Goal: Information Seeking & Learning: Learn about a topic

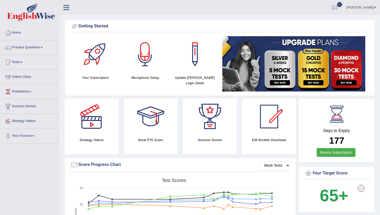
click at [21, 48] on link "Practice Questions" at bounding box center [29, 46] width 59 height 13
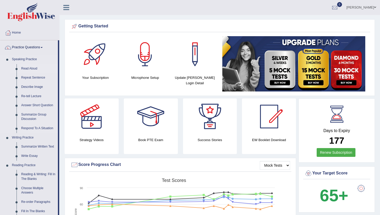
click at [33, 67] on link "Read Aloud" at bounding box center [38, 68] width 39 height 9
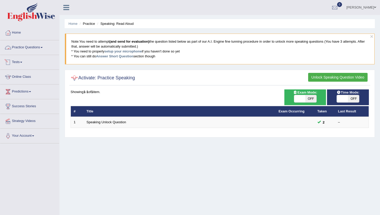
click at [34, 48] on link "Practice Questions" at bounding box center [29, 46] width 59 height 13
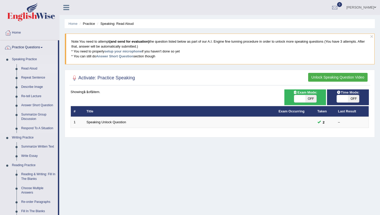
click at [32, 69] on link "Read Aloud" at bounding box center [38, 68] width 39 height 9
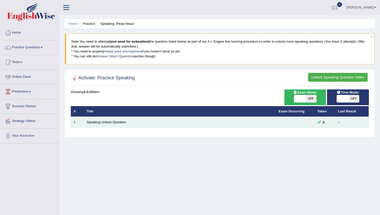
click at [318, 120] on td "2" at bounding box center [324, 122] width 21 height 11
click at [322, 123] on span "2" at bounding box center [324, 122] width 6 height 5
click at [319, 123] on span at bounding box center [318, 121] width 3 height 3
click at [108, 124] on link "Speaking Unlock Question" at bounding box center [107, 122] width 40 height 4
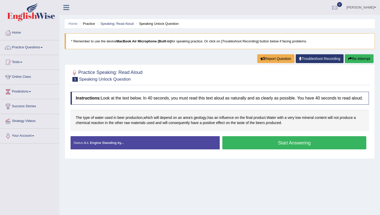
click at [272, 149] on button "Start Answering" at bounding box center [294, 142] width 144 height 13
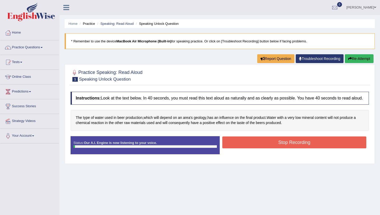
click at [272, 148] on button "Stop Recording" at bounding box center [294, 142] width 144 height 12
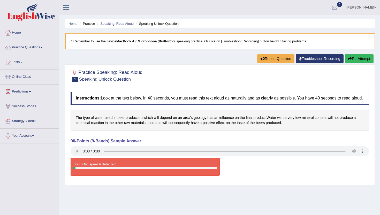
click at [118, 24] on link "Speaking: Read Aloud" at bounding box center [116, 24] width 33 height 4
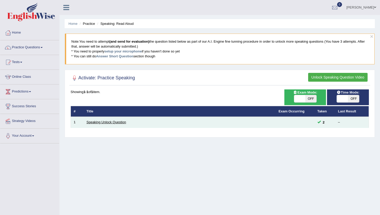
click at [104, 124] on link "Speaking Unlock Question" at bounding box center [107, 122] width 40 height 4
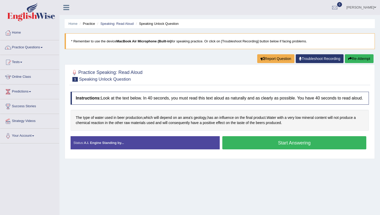
click at [265, 87] on div "Practice Speaking: Read Aloud 1 Speaking Unlock Question Instructions: Look at …" at bounding box center [220, 111] width 310 height 95
click at [240, 144] on button "Start Answering" at bounding box center [294, 142] width 144 height 13
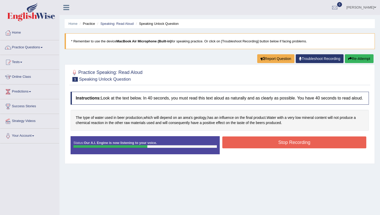
click at [240, 144] on button "Stop Recording" at bounding box center [294, 142] width 144 height 12
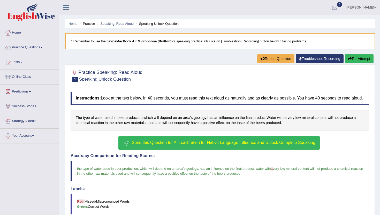
click at [240, 144] on button "Send this Question for A.I. calibration for Native Language Influence and Unloc…" at bounding box center [218, 142] width 201 height 13
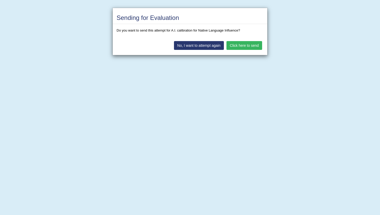
click at [247, 47] on button "Click here to send" at bounding box center [244, 45] width 36 height 9
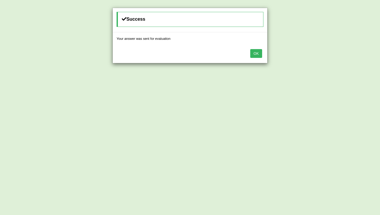
click at [257, 51] on button "OK" at bounding box center [256, 53] width 12 height 9
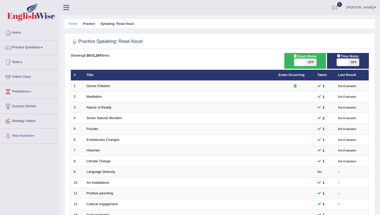
click at [298, 63] on span at bounding box center [299, 62] width 11 height 7
checkbox input "true"
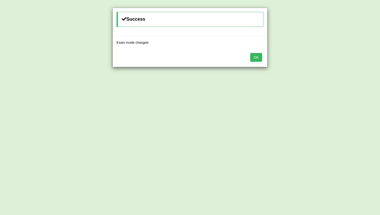
click at [256, 59] on button "OK" at bounding box center [256, 57] width 12 height 9
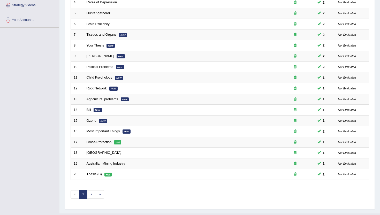
scroll to position [127, 0]
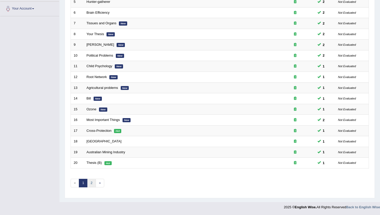
click at [90, 186] on link "2" at bounding box center [91, 183] width 9 height 9
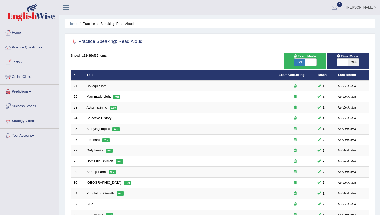
click at [310, 64] on span at bounding box center [310, 62] width 11 height 7
checkbox input "false"
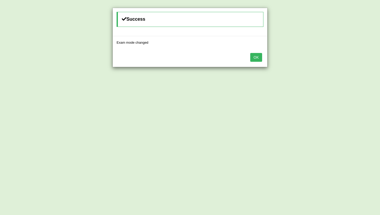
click at [255, 58] on button "OK" at bounding box center [256, 57] width 12 height 9
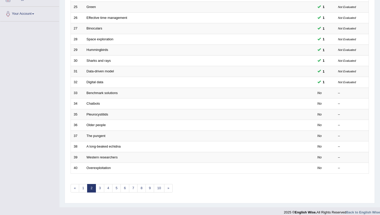
scroll to position [127, 0]
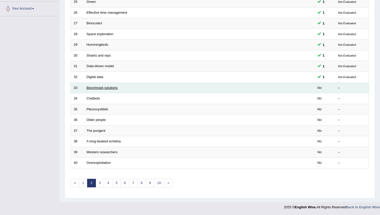
click at [98, 88] on link "Benchmark solutions" at bounding box center [102, 88] width 31 height 4
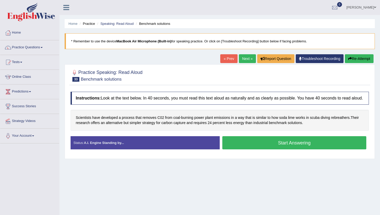
click at [269, 145] on button "Start Answering" at bounding box center [294, 142] width 144 height 13
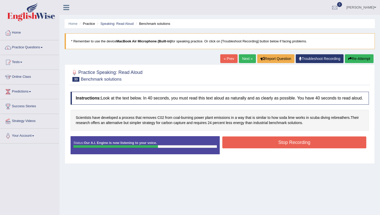
click at [269, 147] on button "Stop Recording" at bounding box center [294, 142] width 144 height 12
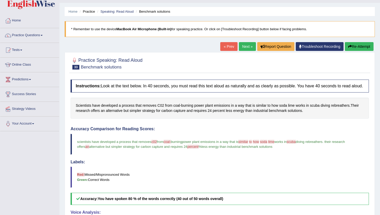
scroll to position [10, 0]
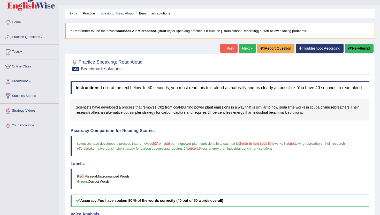
click at [247, 50] on link "Next »" at bounding box center [247, 48] width 17 height 9
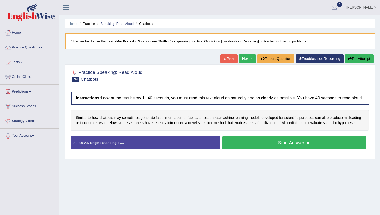
click at [245, 149] on button "Start Answering" at bounding box center [294, 142] width 144 height 13
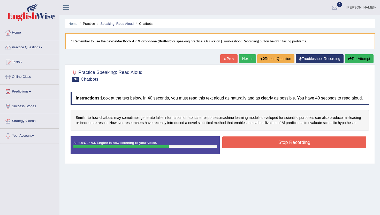
click at [245, 148] on button "Stop Recording" at bounding box center [294, 142] width 144 height 12
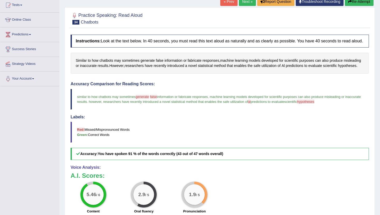
scroll to position [41, 0]
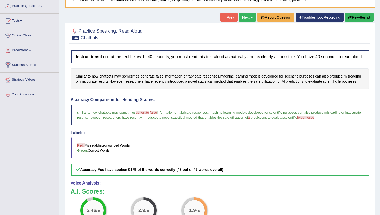
click at [244, 16] on link "Next »" at bounding box center [247, 17] width 17 height 9
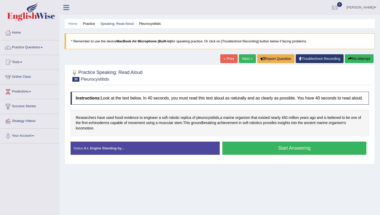
click at [263, 155] on button "Start Answering" at bounding box center [294, 148] width 144 height 13
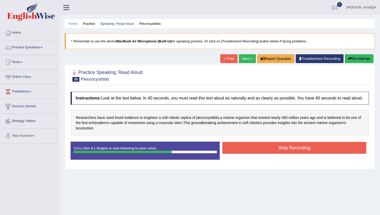
click at [263, 154] on button "Stop Recording" at bounding box center [294, 148] width 144 height 12
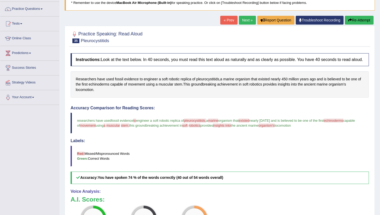
scroll to position [31, 0]
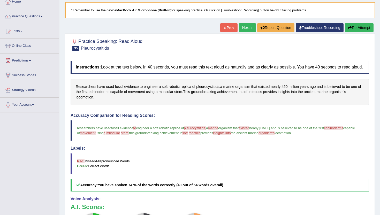
click at [103, 95] on span "echinoderms" at bounding box center [99, 91] width 21 height 5
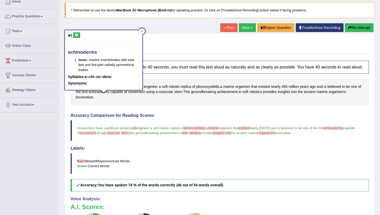
click at [74, 33] on button at bounding box center [76, 35] width 7 height 6
click at [142, 30] on icon at bounding box center [142, 31] width 2 height 2
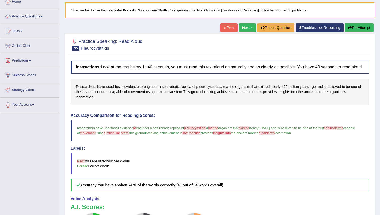
click at [204, 89] on span "pleurocystitids" at bounding box center [207, 86] width 23 height 5
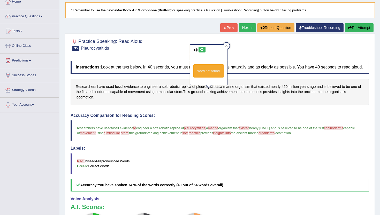
click at [201, 49] on icon at bounding box center [202, 49] width 4 height 3
click at [227, 44] on icon at bounding box center [226, 45] width 3 height 3
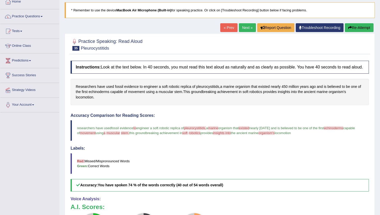
click at [245, 26] on link "Next »" at bounding box center [247, 27] width 17 height 9
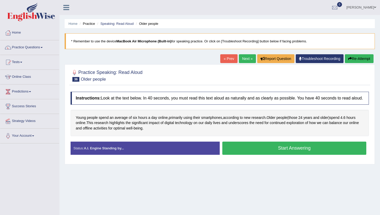
click at [250, 151] on button "Start Answering" at bounding box center [294, 148] width 144 height 13
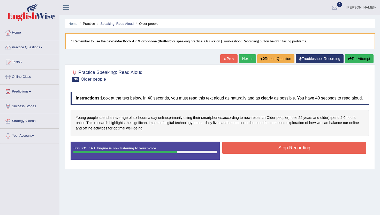
click at [250, 151] on button "Stop Recording" at bounding box center [294, 148] width 144 height 12
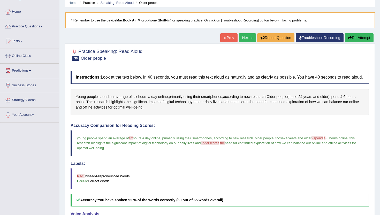
scroll to position [21, 0]
click at [244, 39] on link "Next »" at bounding box center [247, 38] width 17 height 9
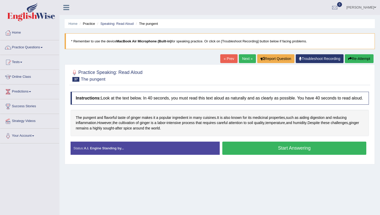
click at [233, 155] on button "Start Answering" at bounding box center [294, 148] width 144 height 13
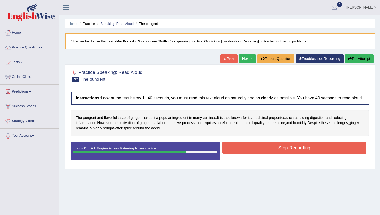
click at [233, 154] on button "Stop Recording" at bounding box center [294, 148] width 144 height 12
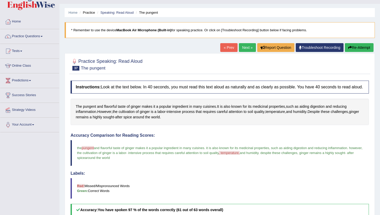
scroll to position [10, 0]
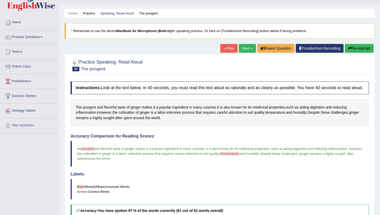
click at [240, 48] on link "Next »" at bounding box center [247, 48] width 17 height 9
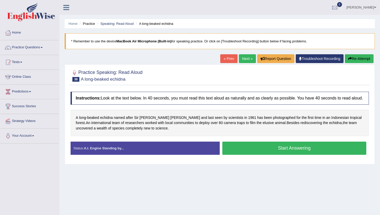
click at [245, 151] on button "Start Answering" at bounding box center [294, 148] width 144 height 13
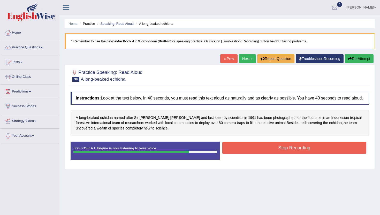
click at [245, 151] on button "Stop Recording" at bounding box center [294, 148] width 144 height 12
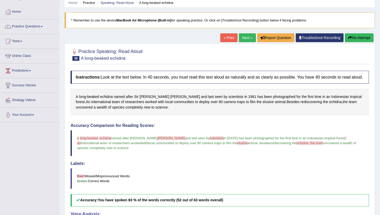
scroll to position [21, 0]
click at [104, 100] on span "echidna" at bounding box center [106, 96] width 13 height 5
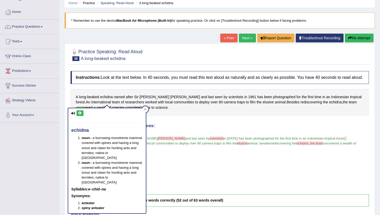
click at [80, 113] on icon at bounding box center [80, 113] width 4 height 3
click at [146, 110] on div at bounding box center [145, 109] width 6 height 6
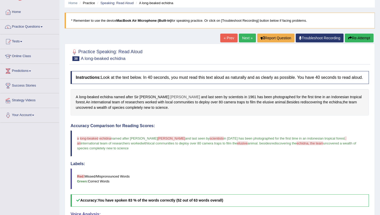
click at [170, 100] on span "[PERSON_NAME]" at bounding box center [185, 96] width 30 height 5
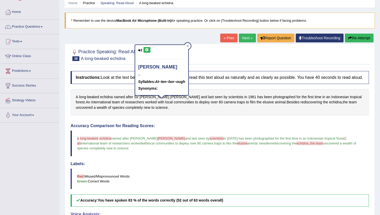
click at [146, 50] on icon at bounding box center [147, 49] width 4 height 3
click at [187, 45] on icon at bounding box center [187, 46] width 2 height 2
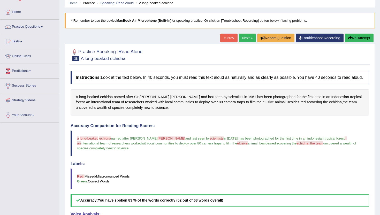
click at [262, 105] on span "elusive" at bounding box center [267, 101] width 11 height 5
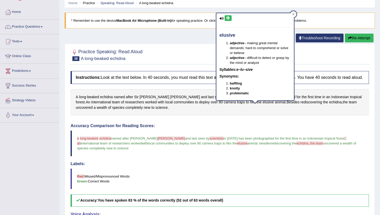
click at [229, 18] on icon at bounding box center [228, 18] width 4 height 3
click at [293, 14] on icon at bounding box center [293, 14] width 2 height 2
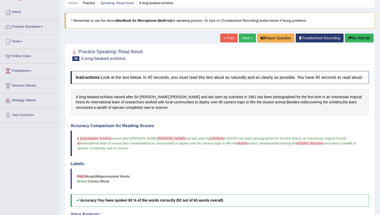
click at [242, 39] on link "Next »" at bounding box center [247, 38] width 17 height 9
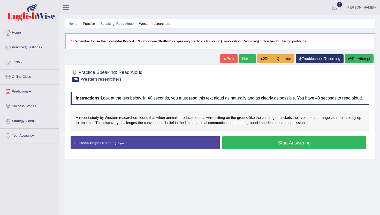
click at [280, 146] on button "Start Answering" at bounding box center [294, 142] width 144 height 13
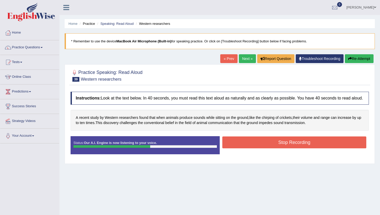
click at [280, 146] on button "Stop Recording" at bounding box center [294, 142] width 144 height 12
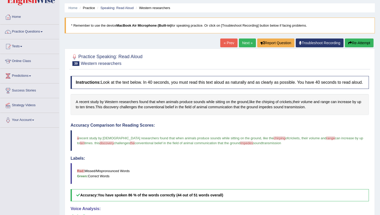
scroll to position [10, 0]
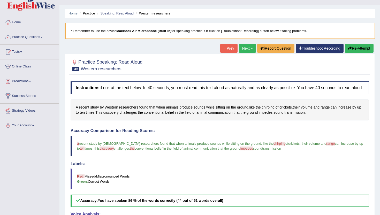
click at [242, 46] on link "Next »" at bounding box center [247, 48] width 17 height 9
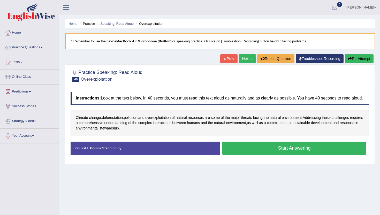
click at [237, 154] on button "Start Answering" at bounding box center [294, 148] width 144 height 13
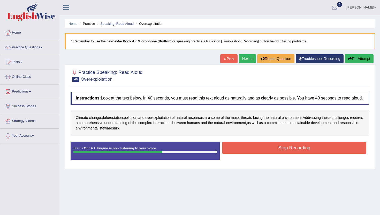
click at [237, 154] on button "Stop Recording" at bounding box center [294, 148] width 144 height 12
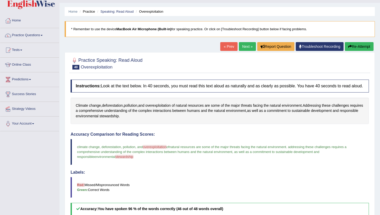
scroll to position [10, 0]
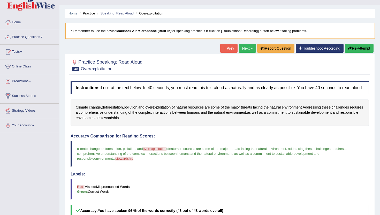
click at [116, 14] on link "Speaking: Read Aloud" at bounding box center [116, 13] width 33 height 4
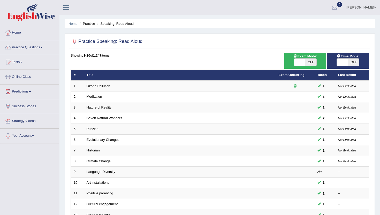
click at [26, 46] on link "Practice Questions" at bounding box center [29, 46] width 59 height 13
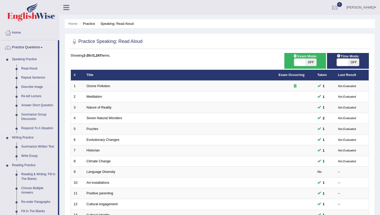
click at [31, 77] on link "Repeat Sentence" at bounding box center [38, 77] width 39 height 9
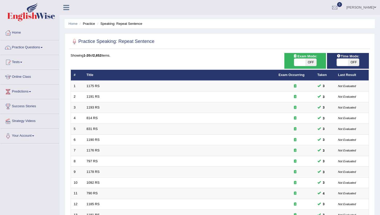
click at [302, 64] on span at bounding box center [299, 62] width 11 height 7
click at [319, 60] on div "ON OFF" at bounding box center [305, 62] width 37 height 8
click at [314, 60] on span "OFF" at bounding box center [310, 62] width 11 height 7
checkbox input "true"
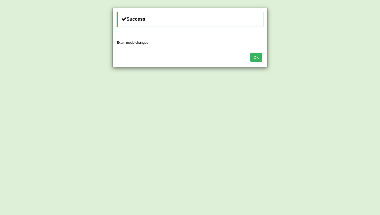
click at [253, 57] on button "OK" at bounding box center [256, 57] width 12 height 9
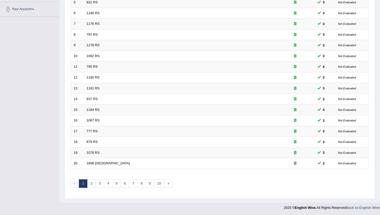
scroll to position [127, 0]
click at [132, 185] on link "7" at bounding box center [133, 183] width 9 height 9
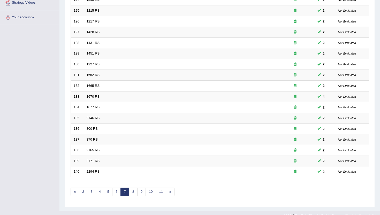
scroll to position [127, 0]
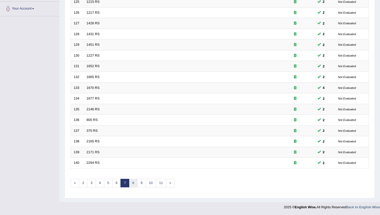
click at [133, 185] on link "8" at bounding box center [133, 183] width 9 height 9
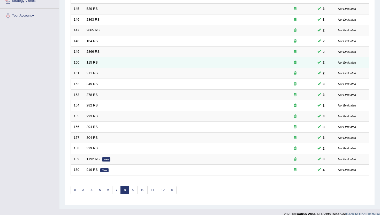
scroll to position [127, 0]
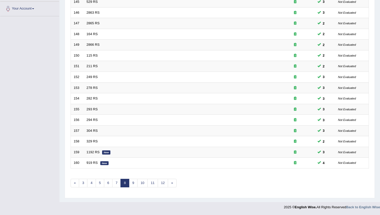
click at [128, 184] on link "8" at bounding box center [124, 183] width 9 height 9
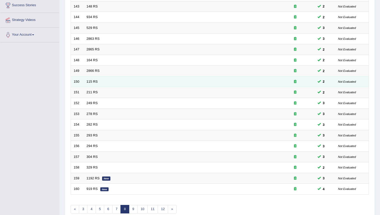
scroll to position [103, 0]
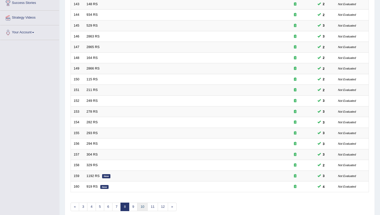
click at [143, 208] on link "10" at bounding box center [142, 206] width 10 height 9
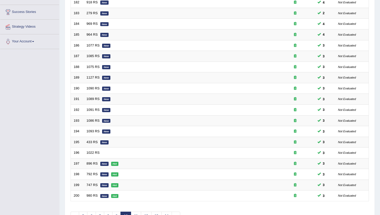
scroll to position [115, 0]
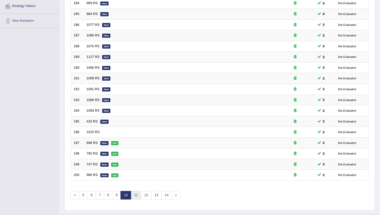
click at [139, 194] on link "11" at bounding box center [136, 195] width 10 height 9
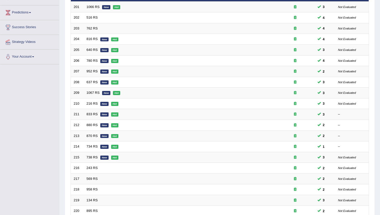
scroll to position [83, 0]
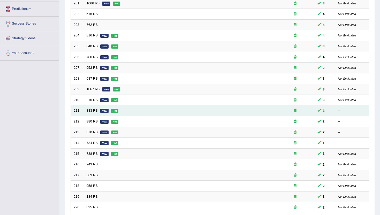
click at [94, 111] on link "833 RS" at bounding box center [92, 110] width 11 height 4
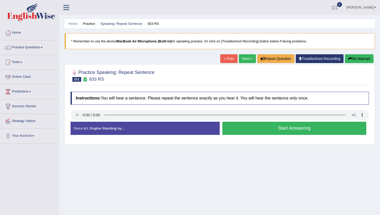
click at [238, 129] on button "Start Answering" at bounding box center [294, 128] width 144 height 13
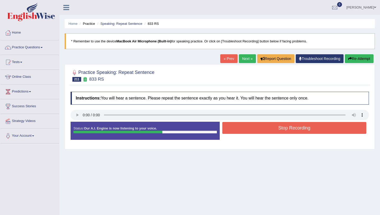
click at [238, 129] on button "Stop Recording" at bounding box center [294, 128] width 144 height 12
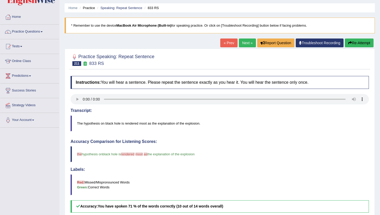
scroll to position [10, 0]
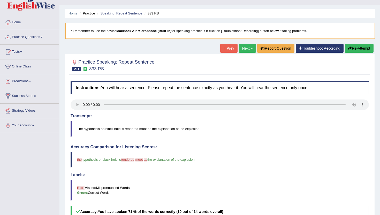
click at [244, 47] on link "Next »" at bounding box center [247, 48] width 17 height 9
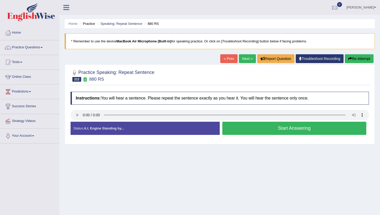
click at [231, 131] on button "Start Answering" at bounding box center [294, 128] width 144 height 13
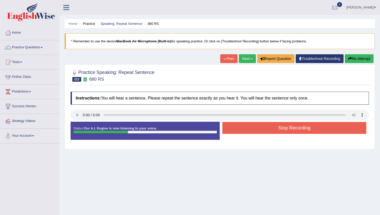
click at [231, 131] on button "Stop Recording" at bounding box center [294, 128] width 144 height 12
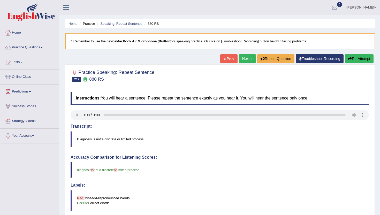
click at [241, 57] on link "Next »" at bounding box center [247, 58] width 17 height 9
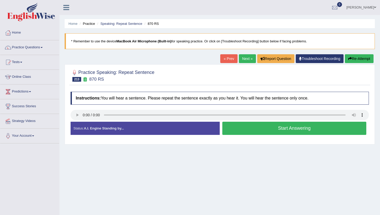
click at [255, 131] on button "Start Answering" at bounding box center [294, 128] width 144 height 13
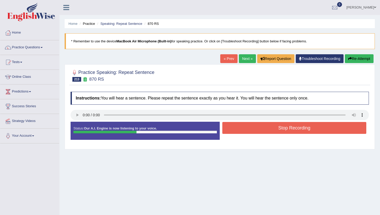
click at [255, 131] on button "Stop Recording" at bounding box center [294, 128] width 144 height 12
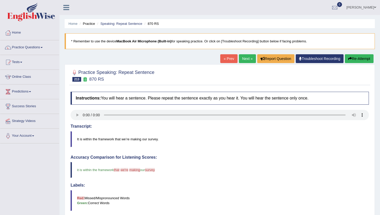
click at [245, 59] on link "Next »" at bounding box center [247, 58] width 17 height 9
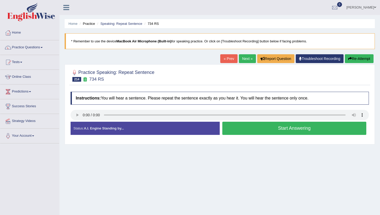
click at [239, 131] on button "Start Answering" at bounding box center [294, 128] width 144 height 13
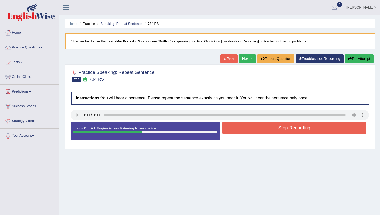
click at [239, 131] on button "Stop Recording" at bounding box center [294, 128] width 144 height 12
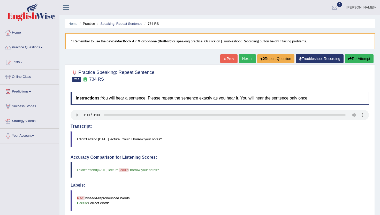
click at [245, 57] on link "Next »" at bounding box center [247, 58] width 17 height 9
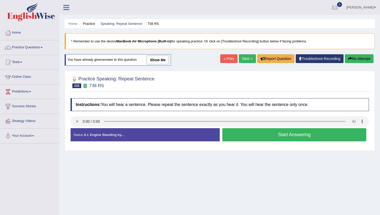
click at [232, 136] on button "Start Answering" at bounding box center [294, 134] width 144 height 13
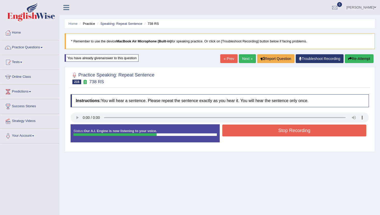
click at [233, 129] on button "Stop Recording" at bounding box center [294, 130] width 144 height 12
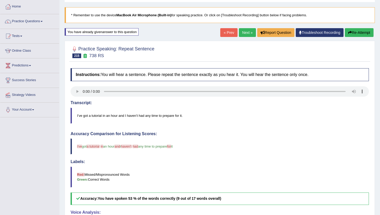
scroll to position [21, 0]
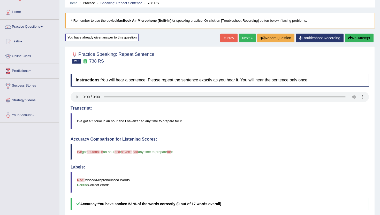
click at [245, 36] on link "Next »" at bounding box center [247, 38] width 17 height 9
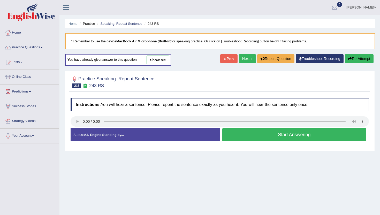
click at [256, 138] on button "Start Answering" at bounding box center [294, 134] width 144 height 13
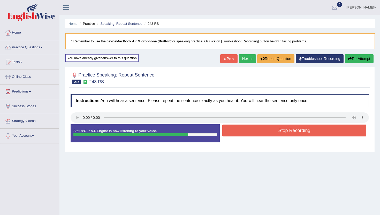
click at [258, 134] on button "Stop Recording" at bounding box center [294, 130] width 144 height 12
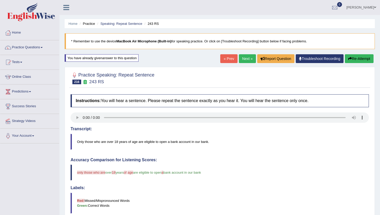
click at [247, 58] on link "Next »" at bounding box center [247, 58] width 17 height 9
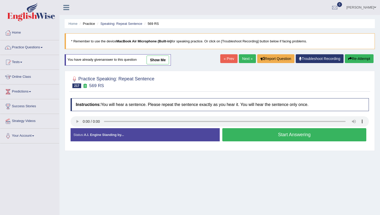
click at [277, 133] on button "Start Answering" at bounding box center [294, 134] width 144 height 13
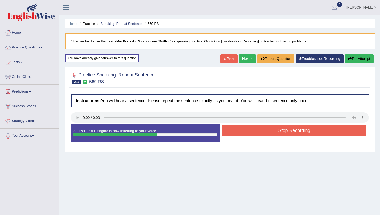
click at [277, 133] on button "Stop Recording" at bounding box center [294, 130] width 144 height 12
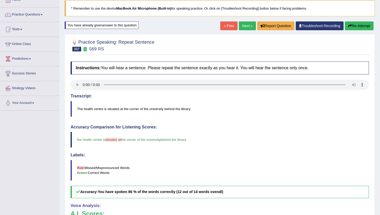
scroll to position [31, 0]
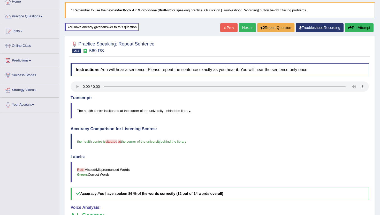
click at [245, 27] on link "Next »" at bounding box center [247, 27] width 17 height 9
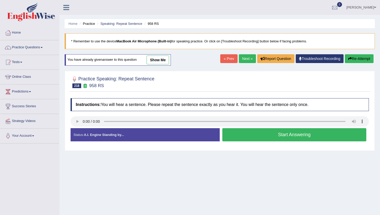
click at [234, 139] on button "Start Answering" at bounding box center [294, 134] width 144 height 13
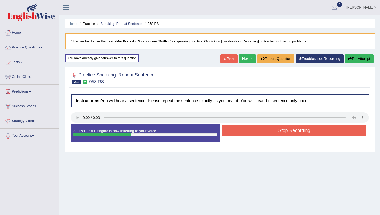
click at [235, 130] on button "Stop Recording" at bounding box center [294, 130] width 144 height 12
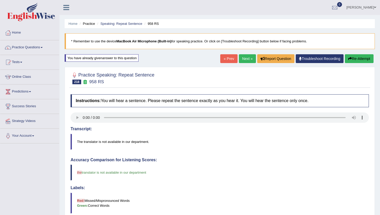
click at [243, 58] on link "Next »" at bounding box center [247, 58] width 17 height 9
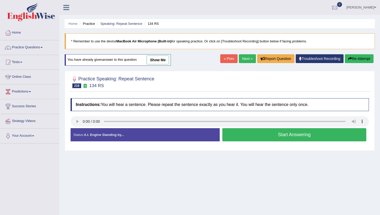
click at [249, 135] on button "Start Answering" at bounding box center [294, 134] width 144 height 13
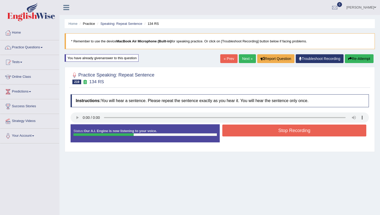
click at [249, 135] on button "Stop Recording" at bounding box center [294, 130] width 144 height 12
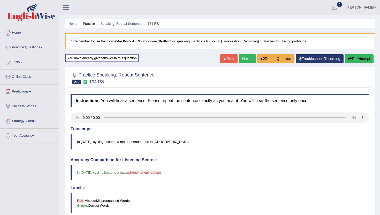
click at [241, 57] on link "Next »" at bounding box center [247, 58] width 17 height 9
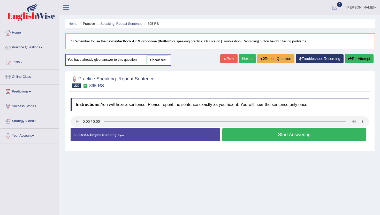
click at [271, 137] on button "Start Answering" at bounding box center [294, 134] width 144 height 13
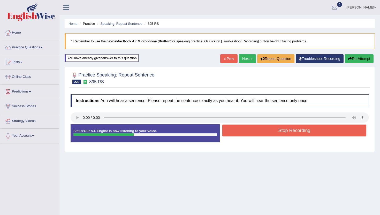
click at [271, 132] on button "Stop Recording" at bounding box center [294, 130] width 144 height 12
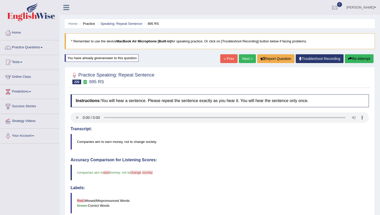
click at [240, 57] on link "Next »" at bounding box center [247, 58] width 17 height 9
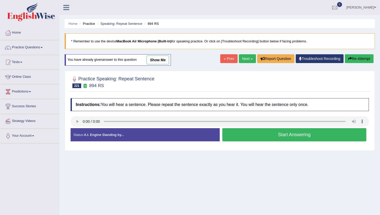
click at [250, 136] on button "Start Answering" at bounding box center [294, 134] width 144 height 13
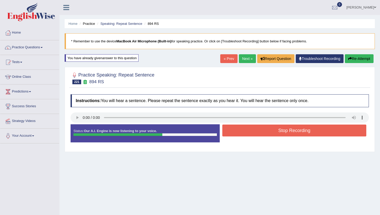
click at [252, 132] on button "Stop Recording" at bounding box center [294, 130] width 144 height 12
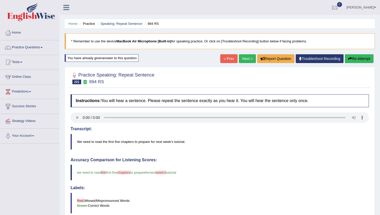
click at [245, 60] on link "Next »" at bounding box center [247, 58] width 17 height 9
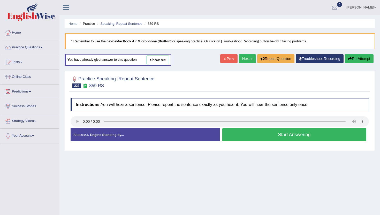
click at [262, 137] on button "Start Answering" at bounding box center [294, 134] width 144 height 13
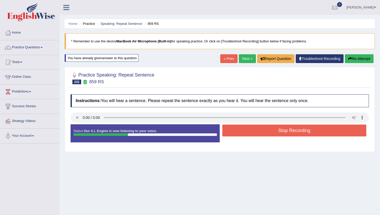
click at [263, 131] on button "Stop Recording" at bounding box center [294, 130] width 144 height 12
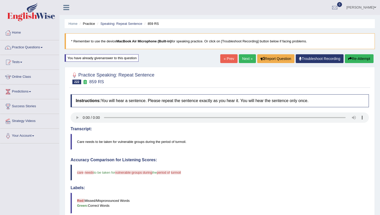
click at [243, 56] on link "Next »" at bounding box center [247, 58] width 17 height 9
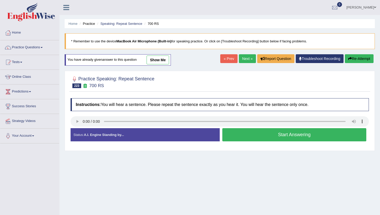
click at [232, 130] on button "Start Answering" at bounding box center [294, 134] width 144 height 13
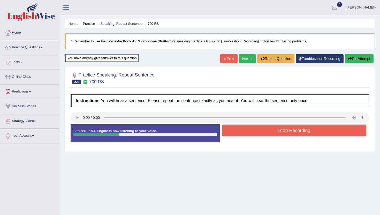
click at [239, 127] on button "Stop Recording" at bounding box center [294, 130] width 144 height 12
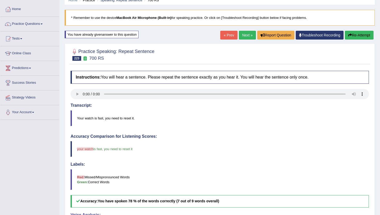
scroll to position [23, 0]
click at [241, 38] on link "Next »" at bounding box center [247, 35] width 17 height 9
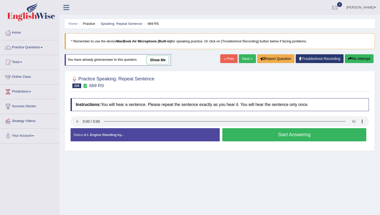
click at [234, 135] on button "Start Answering" at bounding box center [294, 134] width 144 height 13
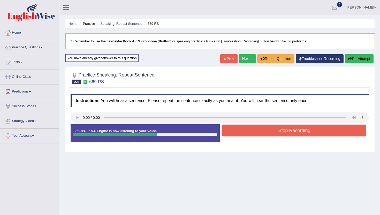
click at [235, 135] on button "Stop Recording" at bounding box center [294, 130] width 144 height 12
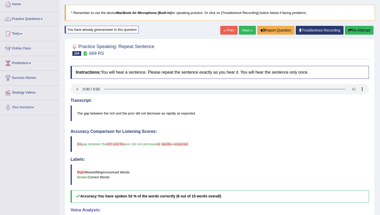
scroll to position [21, 0]
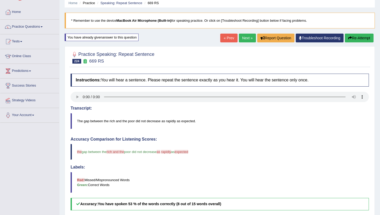
click at [243, 37] on link "Next »" at bounding box center [247, 38] width 17 height 9
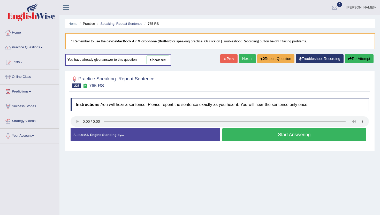
click at [255, 135] on button "Start Answering" at bounding box center [294, 134] width 144 height 13
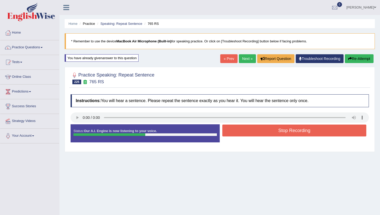
click at [255, 135] on button "Stop Recording" at bounding box center [294, 130] width 144 height 12
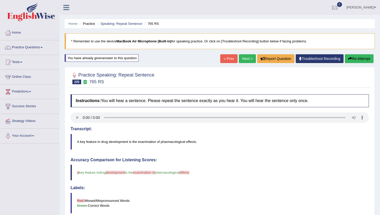
click at [242, 57] on link "Next »" at bounding box center [247, 58] width 17 height 9
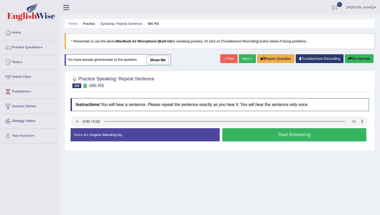
click at [247, 140] on button "Start Answering" at bounding box center [294, 134] width 144 height 13
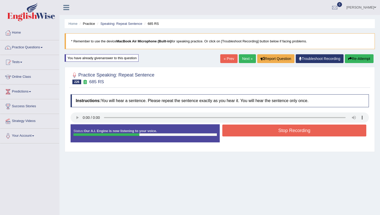
click at [248, 128] on button "Stop Recording" at bounding box center [294, 130] width 144 height 12
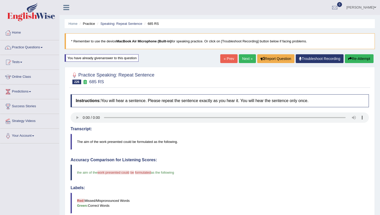
click at [244, 56] on link "Next »" at bounding box center [247, 58] width 17 height 9
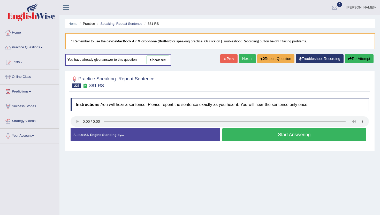
click at [254, 129] on button "Start Answering" at bounding box center [294, 134] width 144 height 13
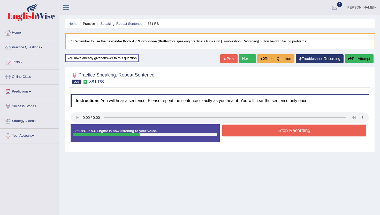
click at [254, 130] on button "Stop Recording" at bounding box center [294, 130] width 144 height 12
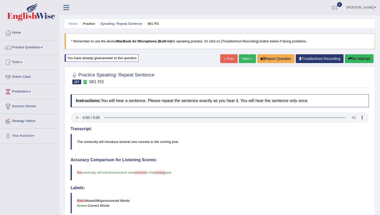
click at [242, 58] on link "Next »" at bounding box center [247, 58] width 17 height 9
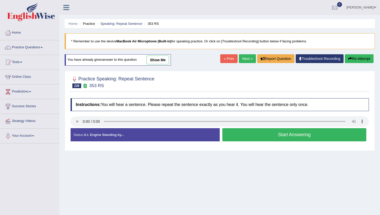
click at [269, 137] on button "Start Answering" at bounding box center [294, 134] width 144 height 13
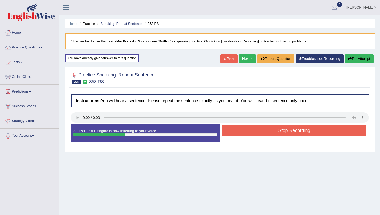
click at [269, 134] on button "Stop Recording" at bounding box center [294, 130] width 144 height 12
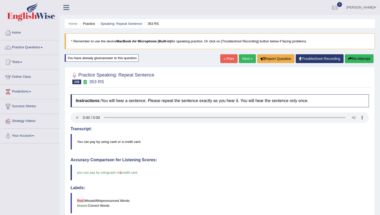
click at [239, 62] on link "Next »" at bounding box center [247, 58] width 17 height 9
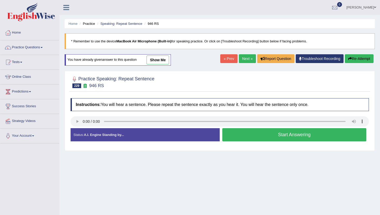
click at [284, 135] on button "Start Answering" at bounding box center [294, 134] width 144 height 13
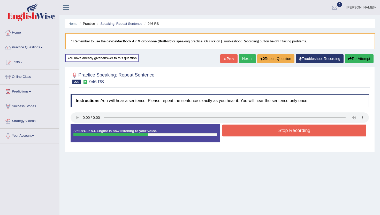
click at [284, 135] on button "Stop Recording" at bounding box center [294, 130] width 144 height 12
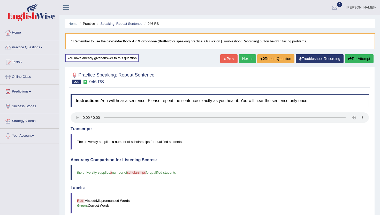
click at [242, 57] on link "Next »" at bounding box center [247, 58] width 17 height 9
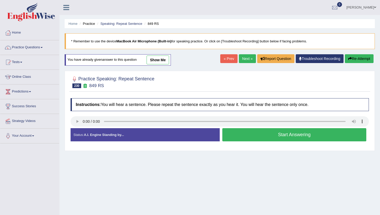
click at [233, 136] on button "Start Answering" at bounding box center [294, 134] width 144 height 13
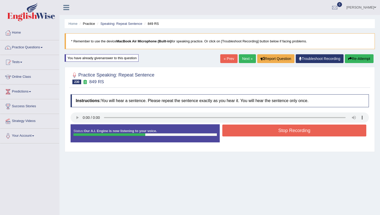
click at [233, 134] on button "Stop Recording" at bounding box center [294, 130] width 144 height 12
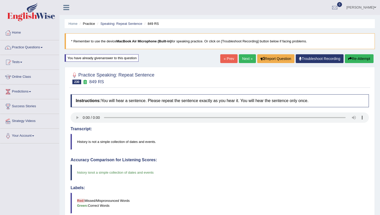
click at [241, 57] on link "Next »" at bounding box center [247, 58] width 17 height 9
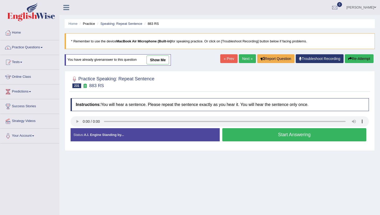
click at [238, 133] on button "Start Answering" at bounding box center [294, 134] width 144 height 13
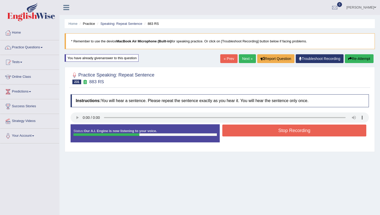
click at [238, 133] on button "Stop Recording" at bounding box center [294, 130] width 144 height 12
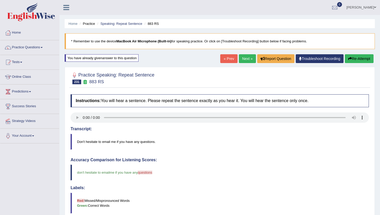
click at [243, 58] on link "Next »" at bounding box center [247, 58] width 17 height 9
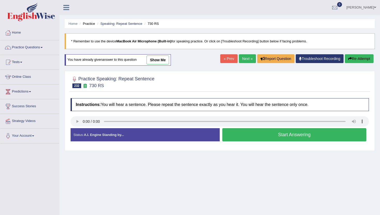
click at [299, 128] on button "Start Answering" at bounding box center [294, 134] width 144 height 13
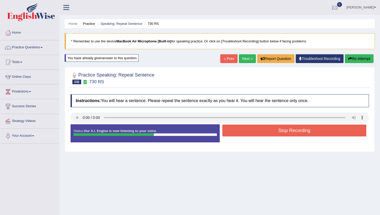
click at [305, 134] on button "Stop Recording" at bounding box center [294, 130] width 144 height 12
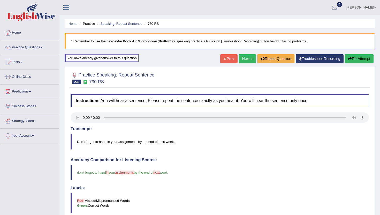
click at [242, 57] on link "Next »" at bounding box center [247, 58] width 17 height 9
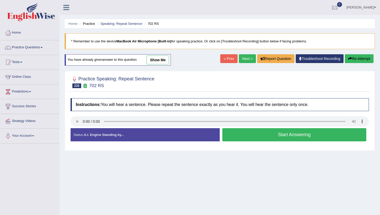
click at [259, 133] on button "Start Answering" at bounding box center [294, 134] width 144 height 13
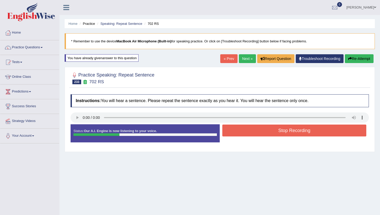
click at [259, 133] on button "Stop Recording" at bounding box center [294, 130] width 144 height 12
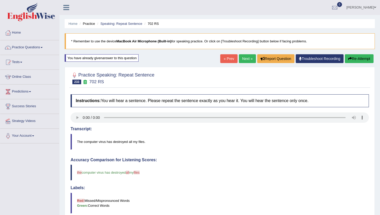
click at [245, 60] on link "Next »" at bounding box center [247, 58] width 17 height 9
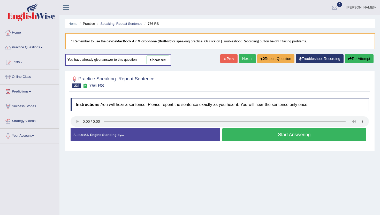
click at [320, 128] on div at bounding box center [220, 122] width 298 height 12
click at [315, 132] on button "Start Answering" at bounding box center [294, 134] width 144 height 13
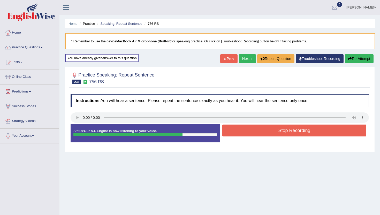
click at [315, 132] on button "Stop Recording" at bounding box center [294, 130] width 144 height 12
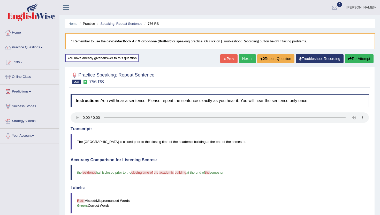
click at [246, 59] on link "Next »" at bounding box center [247, 58] width 17 height 9
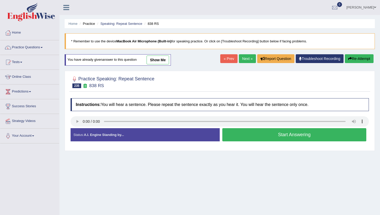
click at [245, 133] on button "Start Answering" at bounding box center [294, 134] width 144 height 13
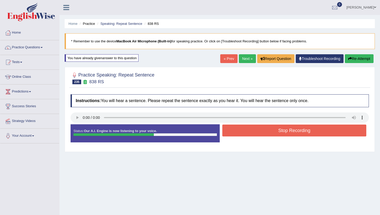
click at [245, 133] on button "Stop Recording" at bounding box center [294, 130] width 144 height 12
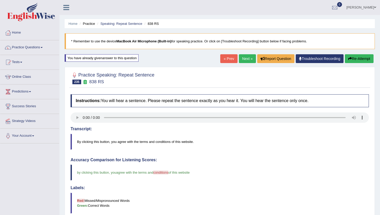
click at [241, 56] on link "Next »" at bounding box center [247, 58] width 17 height 9
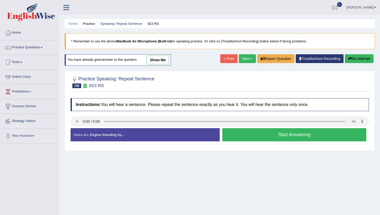
click at [253, 135] on button "Start Answering" at bounding box center [294, 134] width 144 height 13
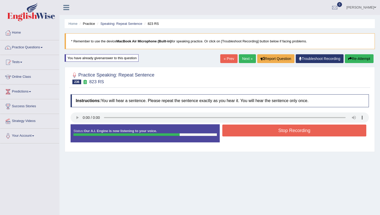
click at [253, 131] on button "Stop Recording" at bounding box center [294, 130] width 144 height 12
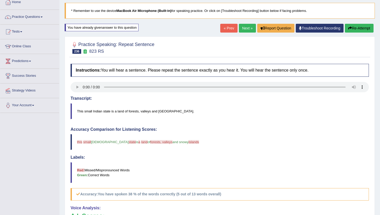
scroll to position [21, 0]
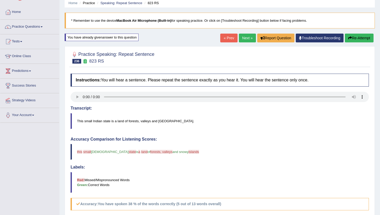
click at [352, 39] on button "Re-Attempt" at bounding box center [359, 38] width 29 height 9
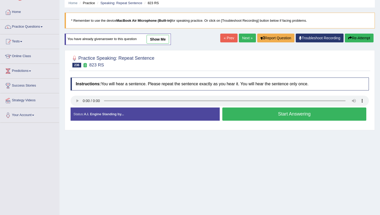
click at [266, 117] on button "Start Answering" at bounding box center [294, 113] width 144 height 13
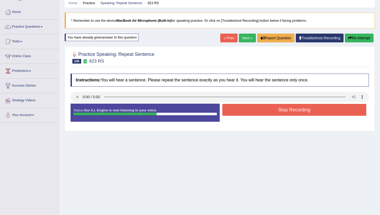
click at [268, 113] on button "Stop Recording" at bounding box center [294, 110] width 144 height 12
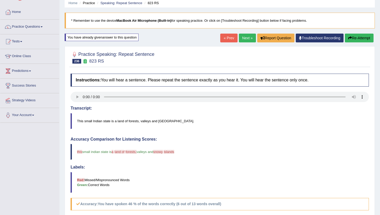
click at [361, 40] on button "Re-Attempt" at bounding box center [359, 38] width 29 height 9
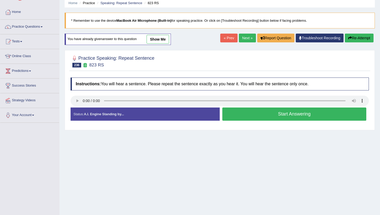
click at [238, 115] on button "Start Answering" at bounding box center [294, 113] width 144 height 13
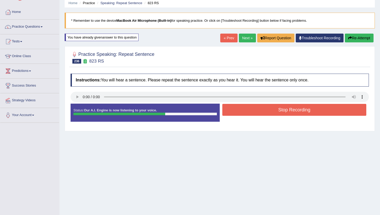
click at [243, 110] on button "Stop Recording" at bounding box center [294, 110] width 144 height 12
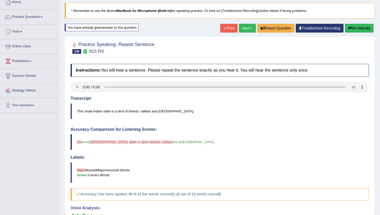
scroll to position [21, 0]
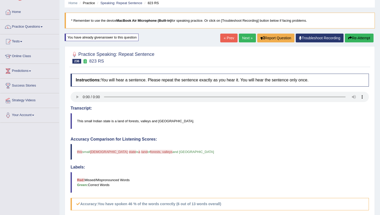
click at [239, 38] on link "Next »" at bounding box center [247, 38] width 17 height 9
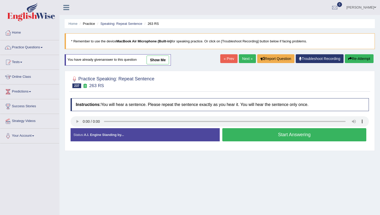
click at [232, 135] on button "Start Answering" at bounding box center [294, 134] width 144 height 13
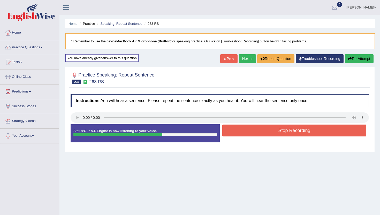
click at [232, 135] on button "Stop Recording" at bounding box center [294, 130] width 144 height 12
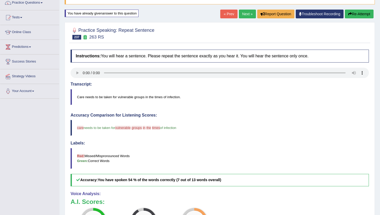
scroll to position [41, 0]
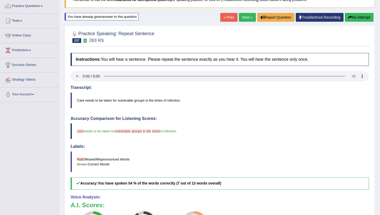
click at [242, 20] on link "Next »" at bounding box center [247, 17] width 17 height 9
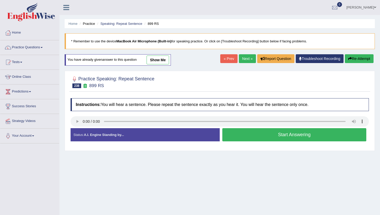
click at [235, 132] on button "Start Answering" at bounding box center [294, 134] width 144 height 13
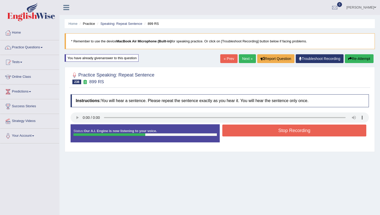
click at [235, 132] on button "Stop Recording" at bounding box center [294, 130] width 144 height 12
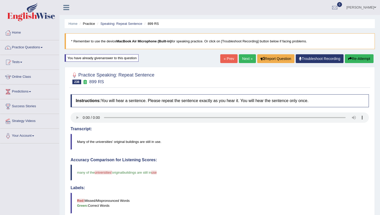
click at [242, 58] on link "Next »" at bounding box center [247, 58] width 17 height 9
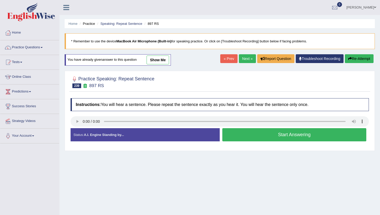
click at [242, 138] on button "Start Answering" at bounding box center [294, 134] width 144 height 13
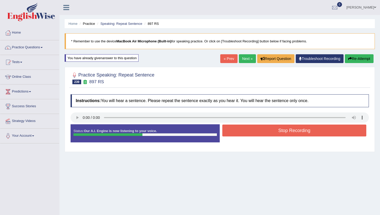
click at [243, 132] on button "Stop Recording" at bounding box center [294, 130] width 144 height 12
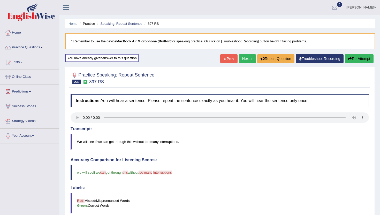
click at [243, 56] on link "Next »" at bounding box center [247, 58] width 17 height 9
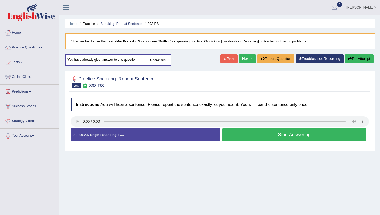
click at [226, 136] on button "Start Answering" at bounding box center [294, 134] width 144 height 13
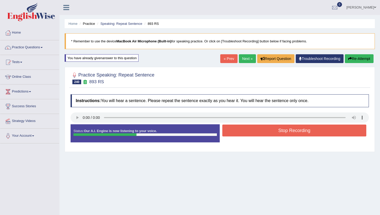
click at [226, 136] on button "Stop Recording" at bounding box center [294, 130] width 144 height 12
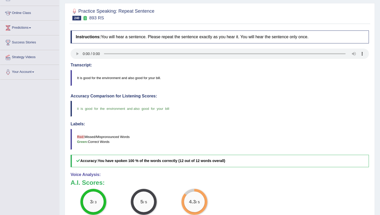
scroll to position [62, 0]
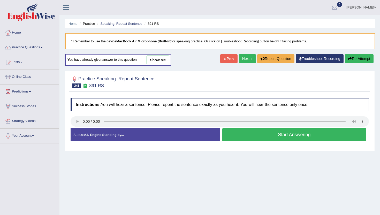
click at [247, 140] on button "Start Answering" at bounding box center [294, 134] width 144 height 13
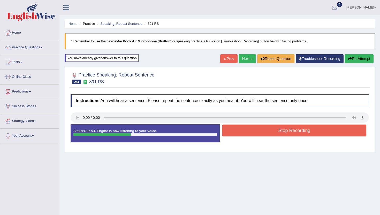
click at [246, 136] on button "Stop Recording" at bounding box center [294, 130] width 144 height 12
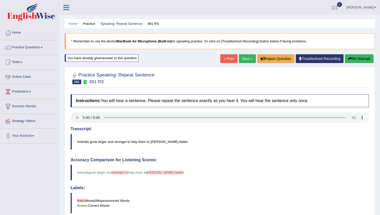
click at [239, 59] on link "Next »" at bounding box center [247, 58] width 17 height 9
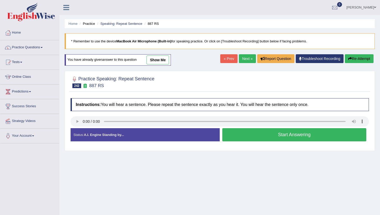
click at [242, 134] on button "Start Answering" at bounding box center [294, 134] width 144 height 13
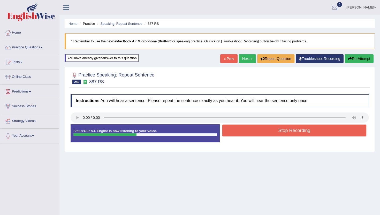
click at [242, 134] on button "Stop Recording" at bounding box center [294, 130] width 144 height 12
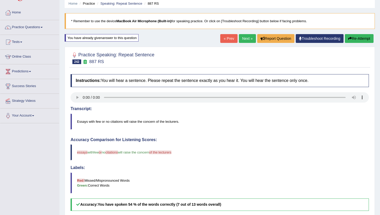
scroll to position [10, 0]
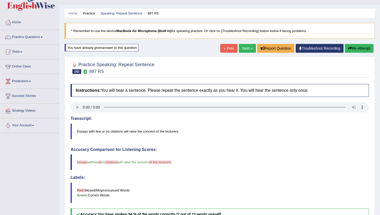
click at [244, 48] on link "Next »" at bounding box center [247, 48] width 17 height 9
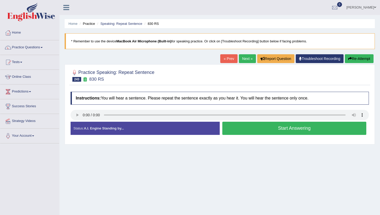
click at [251, 125] on button "Start Answering" at bounding box center [294, 128] width 144 height 13
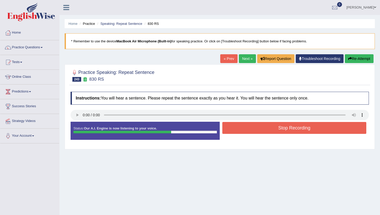
click at [251, 125] on button "Stop Recording" at bounding box center [294, 128] width 144 height 12
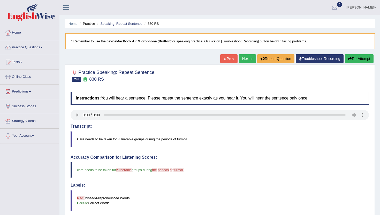
click at [243, 59] on link "Next »" at bounding box center [247, 58] width 17 height 9
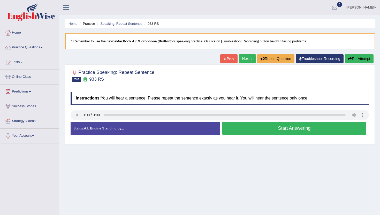
click at [242, 134] on button "Start Answering" at bounding box center [294, 128] width 144 height 13
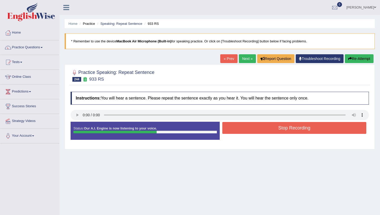
click at [242, 132] on button "Stop Recording" at bounding box center [294, 128] width 144 height 12
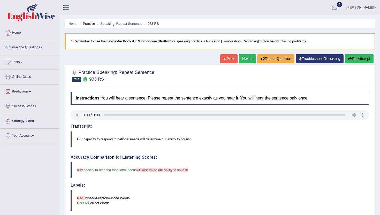
click at [243, 58] on link "Next »" at bounding box center [247, 58] width 17 height 9
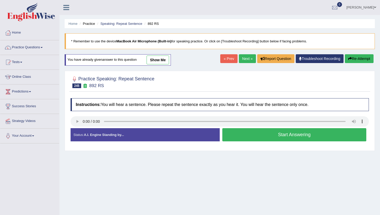
click at [278, 136] on button "Start Answering" at bounding box center [294, 134] width 144 height 13
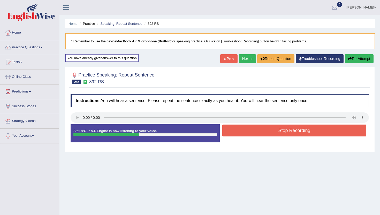
click at [278, 136] on div "Stop Recording" at bounding box center [294, 130] width 149 height 13
click at [278, 136] on button "Stop Recording" at bounding box center [294, 130] width 144 height 12
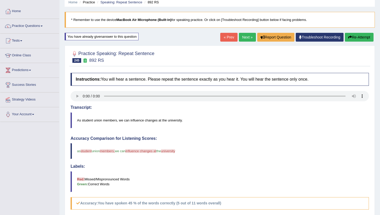
scroll to position [21, 0]
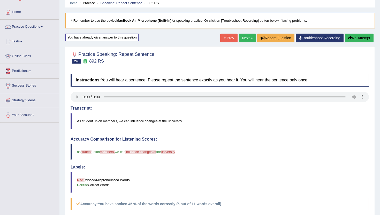
click at [355, 38] on button "Re-Attempt" at bounding box center [359, 38] width 29 height 9
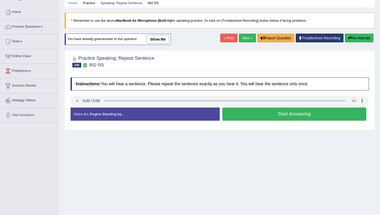
scroll to position [21, 0]
click at [255, 111] on button "Start Answering" at bounding box center [294, 113] width 144 height 13
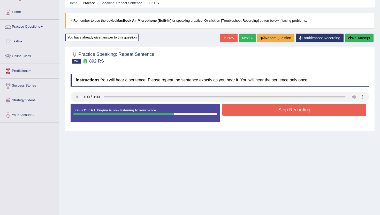
click at [255, 111] on button "Stop Recording" at bounding box center [294, 110] width 144 height 12
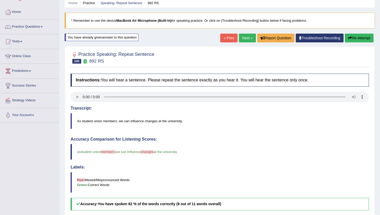
click at [247, 37] on link "Next »" at bounding box center [247, 38] width 17 height 9
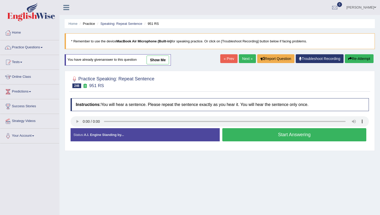
click at [243, 57] on link "Next »" at bounding box center [247, 58] width 17 height 9
click at [276, 137] on button "Start Answering" at bounding box center [294, 134] width 144 height 13
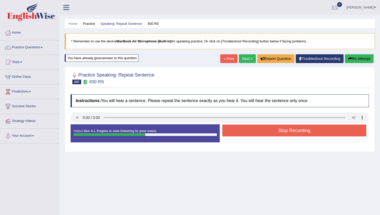
click at [276, 131] on button "Stop Recording" at bounding box center [294, 130] width 144 height 12
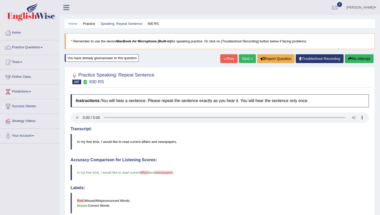
click at [240, 59] on link "Next »" at bounding box center [247, 58] width 17 height 9
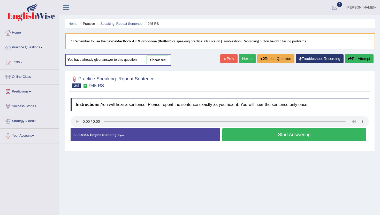
click at [257, 134] on button "Start Answering" at bounding box center [294, 134] width 144 height 13
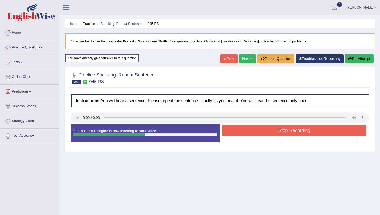
click at [257, 134] on button "Stop Recording" at bounding box center [294, 130] width 144 height 12
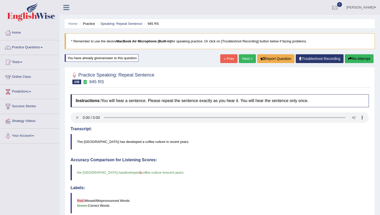
click at [245, 54] on link "Next »" at bounding box center [247, 58] width 17 height 9
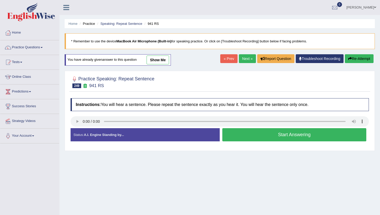
click at [250, 139] on button "Start Answering" at bounding box center [294, 134] width 144 height 13
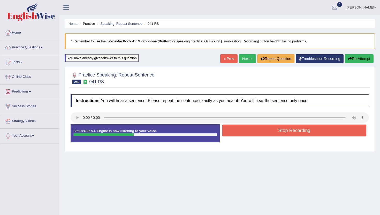
click at [252, 135] on button "Stop Recording" at bounding box center [294, 130] width 144 height 12
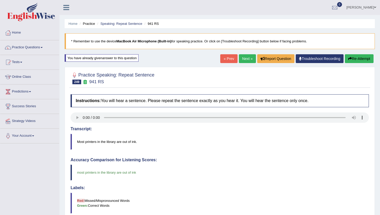
click at [245, 58] on link "Next »" at bounding box center [247, 58] width 17 height 9
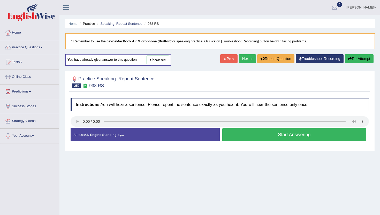
click at [269, 134] on button "Start Answering" at bounding box center [294, 134] width 144 height 13
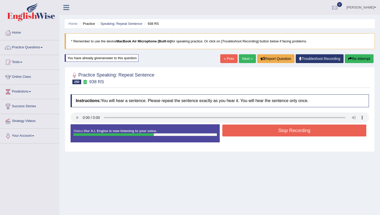
click at [269, 134] on button "Stop Recording" at bounding box center [294, 130] width 144 height 12
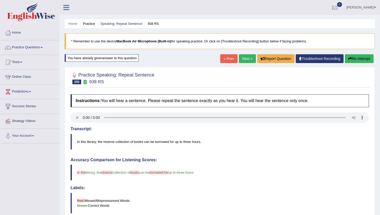
click at [245, 57] on link "Next »" at bounding box center [247, 58] width 17 height 9
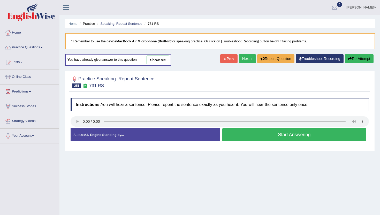
click at [257, 133] on button "Start Answering" at bounding box center [294, 134] width 144 height 13
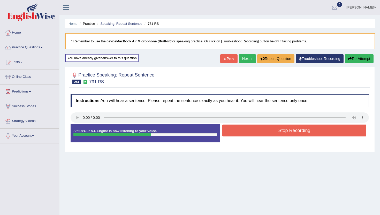
click at [257, 134] on button "Stop Recording" at bounding box center [294, 130] width 144 height 12
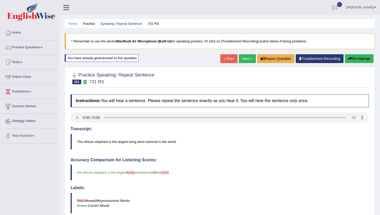
click at [240, 57] on link "Next »" at bounding box center [247, 58] width 17 height 9
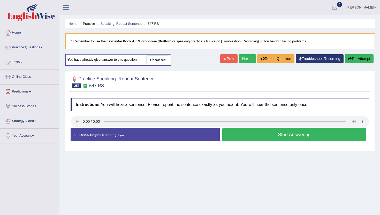
click at [264, 136] on button "Start Answering" at bounding box center [294, 134] width 144 height 13
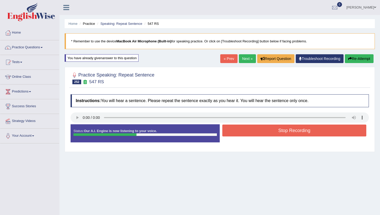
click at [267, 130] on button "Stop Recording" at bounding box center [294, 130] width 144 height 12
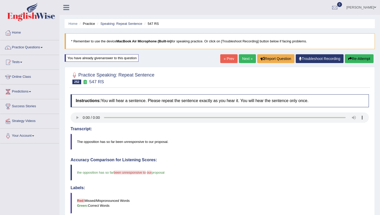
click at [245, 60] on link "Next »" at bounding box center [247, 58] width 17 height 9
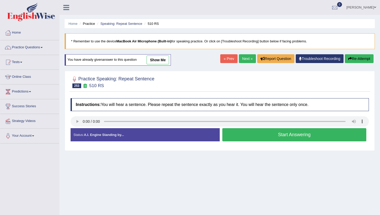
click at [239, 142] on div "Start Answering" at bounding box center [294, 135] width 149 height 14
click at [239, 132] on button "Start Answering" at bounding box center [294, 134] width 144 height 13
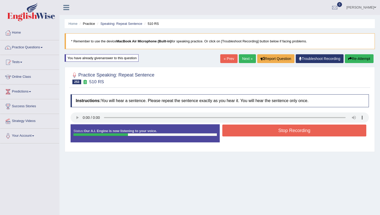
click at [239, 132] on button "Stop Recording" at bounding box center [294, 130] width 144 height 12
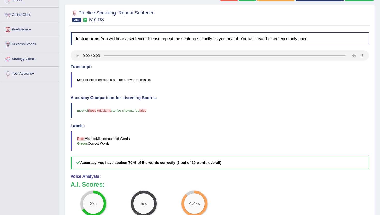
scroll to position [52, 0]
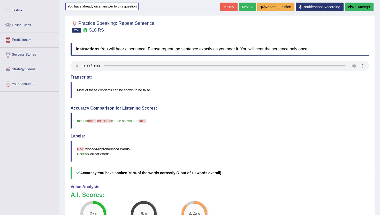
click at [246, 8] on link "Next »" at bounding box center [247, 7] width 17 height 9
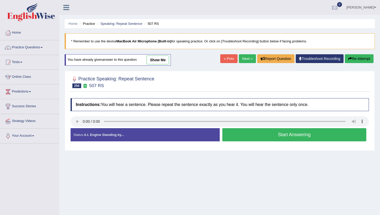
click at [231, 130] on button "Start Answering" at bounding box center [294, 134] width 144 height 13
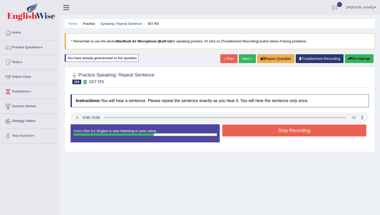
click at [231, 130] on button "Stop Recording" at bounding box center [294, 130] width 144 height 12
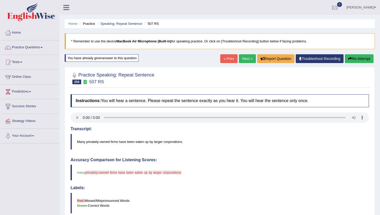
click at [351, 59] on button "Re-Attempt" at bounding box center [359, 58] width 29 height 9
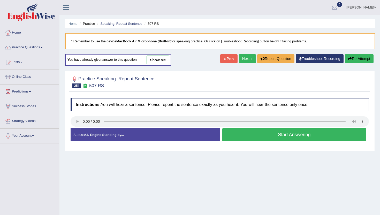
click at [241, 136] on button "Start Answering" at bounding box center [294, 134] width 144 height 13
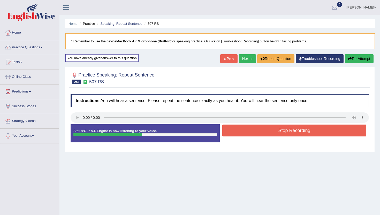
click at [241, 136] on button "Stop Recording" at bounding box center [294, 130] width 144 height 12
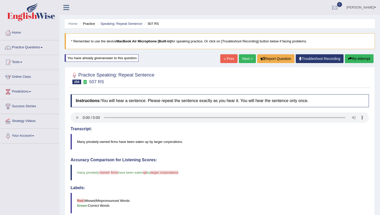
click at [360, 58] on button "Re-Attempt" at bounding box center [359, 58] width 29 height 9
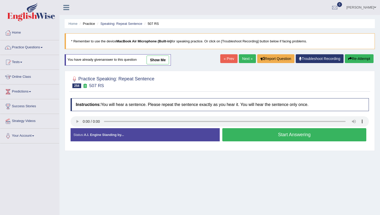
click at [288, 135] on button "Start Answering" at bounding box center [294, 134] width 144 height 13
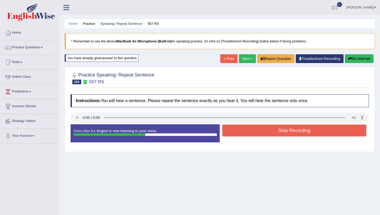
click at [288, 135] on button "Stop Recording" at bounding box center [294, 130] width 144 height 12
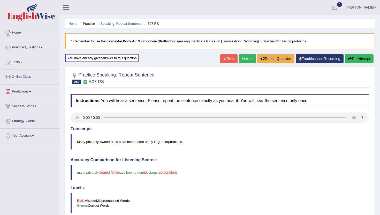
click at [241, 58] on link "Next »" at bounding box center [247, 58] width 17 height 9
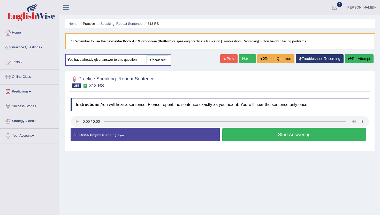
click at [240, 135] on button "Start Answering" at bounding box center [294, 134] width 144 height 13
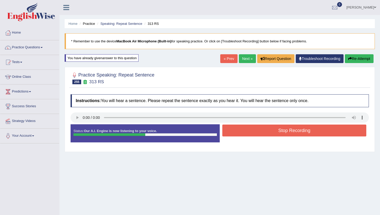
click at [240, 135] on button "Stop Recording" at bounding box center [294, 130] width 144 height 12
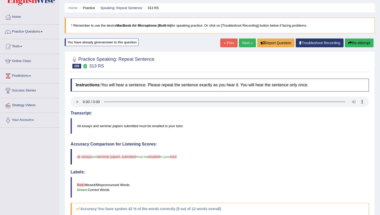
scroll to position [10, 0]
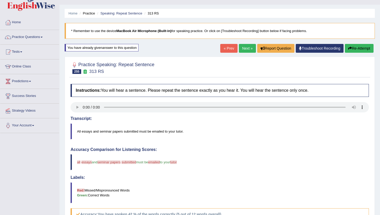
click at [243, 50] on link "Next »" at bounding box center [247, 48] width 17 height 9
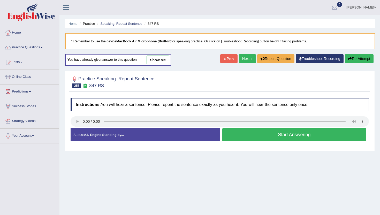
click at [239, 132] on button "Start Answering" at bounding box center [294, 134] width 144 height 13
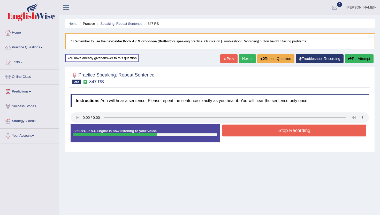
click at [239, 132] on button "Stop Recording" at bounding box center [294, 130] width 144 height 12
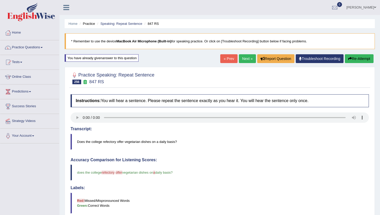
click at [246, 55] on link "Next »" at bounding box center [247, 58] width 17 height 9
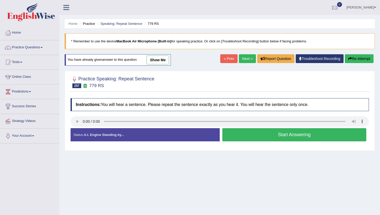
click at [261, 135] on button "Start Answering" at bounding box center [294, 134] width 144 height 13
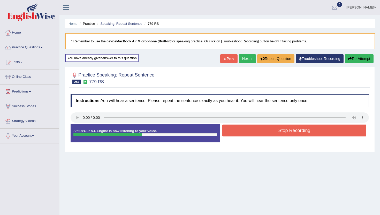
click at [261, 135] on button "Stop Recording" at bounding box center [294, 130] width 144 height 12
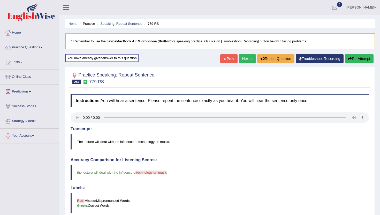
click at [244, 55] on link "Next »" at bounding box center [247, 58] width 17 height 9
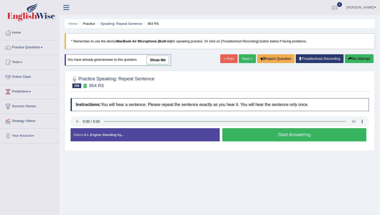
click at [232, 131] on button "Start Answering" at bounding box center [294, 134] width 144 height 13
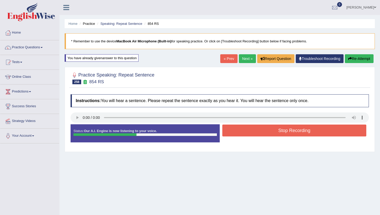
click at [232, 131] on button "Stop Recording" at bounding box center [294, 130] width 144 height 12
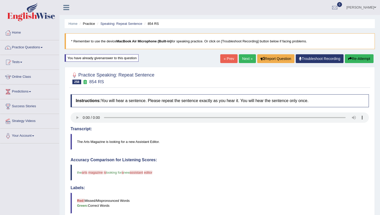
click at [241, 56] on link "Next »" at bounding box center [247, 58] width 17 height 9
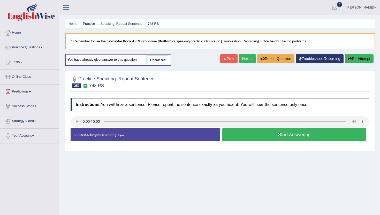
click at [237, 129] on button "Start Answering" at bounding box center [294, 134] width 144 height 13
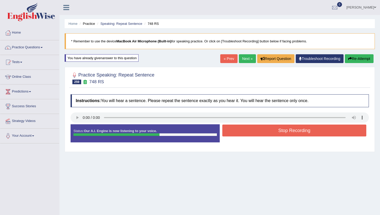
click at [237, 129] on button "Stop Recording" at bounding box center [294, 130] width 144 height 12
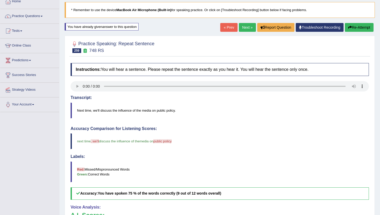
scroll to position [31, 0]
click at [246, 28] on link "Next »" at bounding box center [247, 27] width 17 height 9
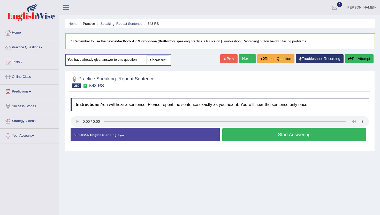
click at [229, 137] on button "Start Answering" at bounding box center [294, 134] width 144 height 13
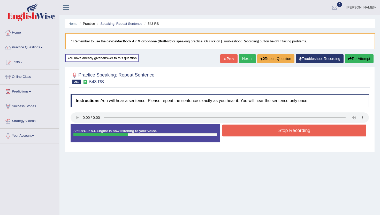
click at [232, 130] on button "Stop Recording" at bounding box center [294, 130] width 144 height 12
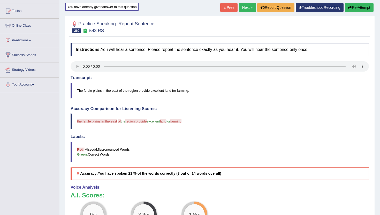
scroll to position [41, 0]
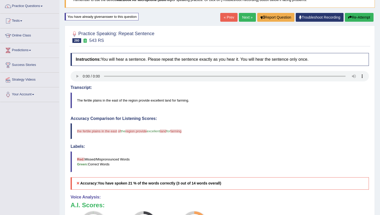
click at [357, 20] on button "Re-Attempt" at bounding box center [359, 17] width 29 height 9
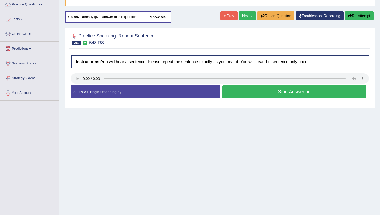
scroll to position [41, 0]
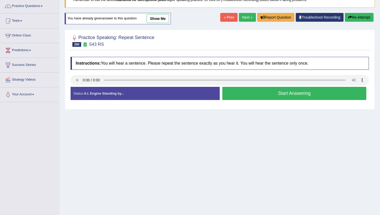
click at [247, 89] on button "Start Answering" at bounding box center [294, 93] width 144 height 13
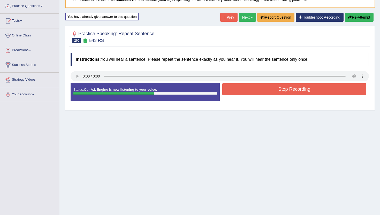
click at [247, 89] on button "Stop Recording" at bounding box center [294, 89] width 144 height 12
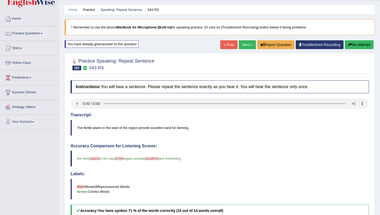
scroll to position [10, 0]
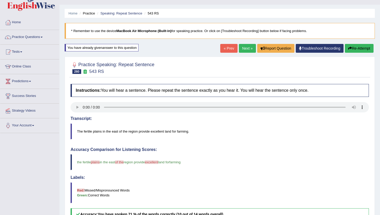
click at [248, 47] on link "Next »" at bounding box center [247, 48] width 17 height 9
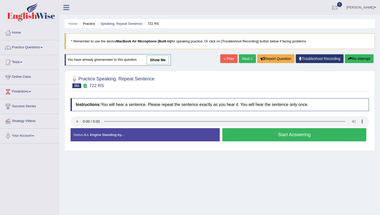
click at [255, 133] on button "Start Answering" at bounding box center [294, 134] width 144 height 13
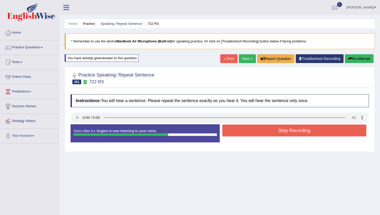
click at [255, 133] on button "Stop Recording" at bounding box center [294, 130] width 144 height 12
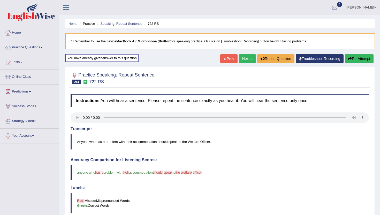
click at [245, 57] on link "Next »" at bounding box center [247, 58] width 17 height 9
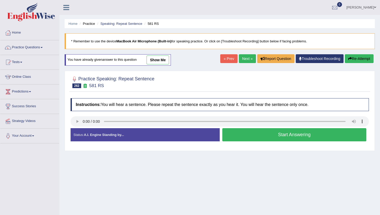
click at [245, 136] on button "Start Answering" at bounding box center [294, 134] width 144 height 13
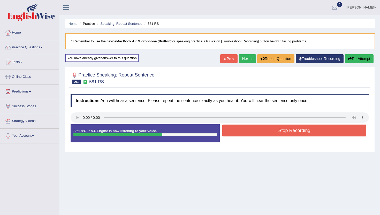
click at [250, 130] on button "Stop Recording" at bounding box center [294, 130] width 144 height 12
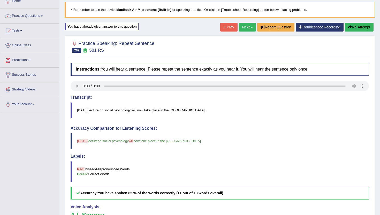
scroll to position [31, 0]
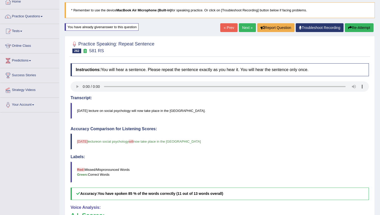
click at [246, 25] on link "Next »" at bounding box center [247, 27] width 17 height 9
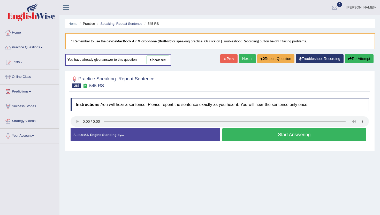
click at [251, 131] on button "Start Answering" at bounding box center [294, 134] width 144 height 13
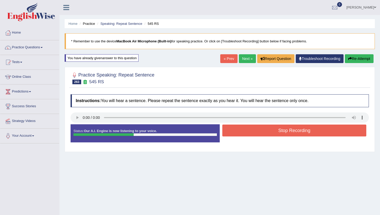
click at [251, 131] on button "Stop Recording" at bounding box center [294, 130] width 144 height 12
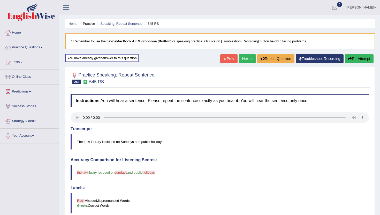
click at [244, 58] on link "Next »" at bounding box center [247, 58] width 17 height 9
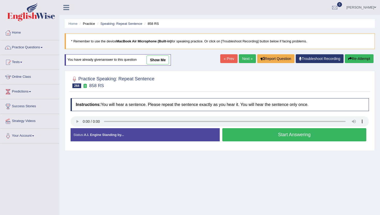
click at [301, 135] on button "Start Answering" at bounding box center [294, 134] width 144 height 13
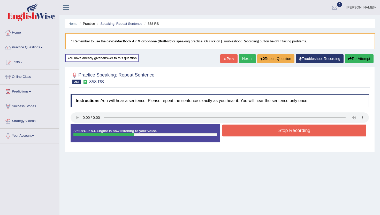
click at [301, 135] on button "Stop Recording" at bounding box center [294, 130] width 144 height 12
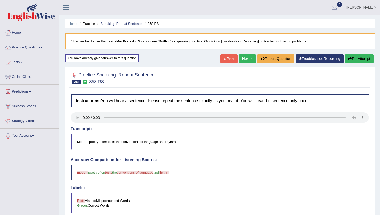
click at [247, 57] on link "Next »" at bounding box center [247, 58] width 17 height 9
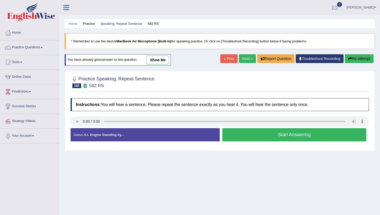
click at [233, 138] on button "Start Answering" at bounding box center [294, 134] width 144 height 13
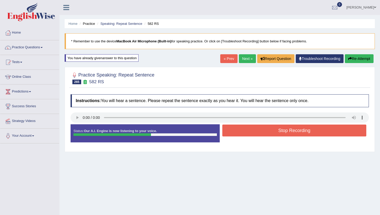
click at [237, 131] on button "Stop Recording" at bounding box center [294, 130] width 144 height 12
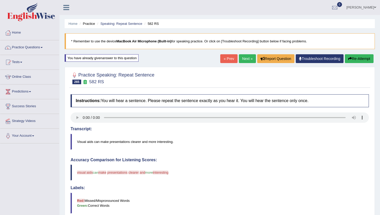
click at [349, 56] on button "Re-Attempt" at bounding box center [359, 58] width 29 height 9
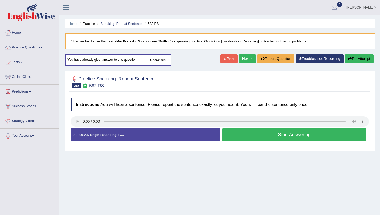
click at [241, 139] on button "Start Answering" at bounding box center [294, 134] width 144 height 13
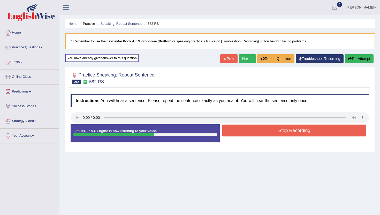
click at [242, 130] on button "Stop Recording" at bounding box center [294, 130] width 144 height 12
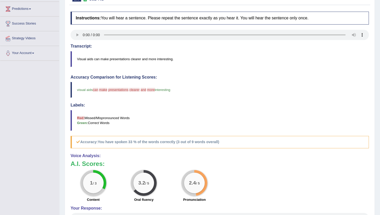
click at [237, 130] on blockquote "Red: Missed/Mispronounced Words Green: Correct Words" at bounding box center [220, 120] width 298 height 21
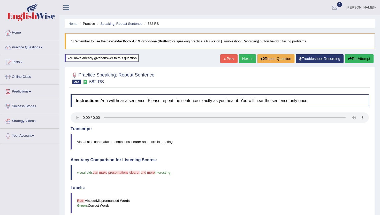
click at [242, 61] on link "Next »" at bounding box center [247, 58] width 17 height 9
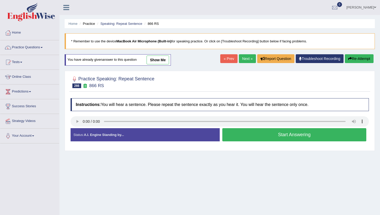
click at [252, 135] on button "Start Answering" at bounding box center [294, 134] width 144 height 13
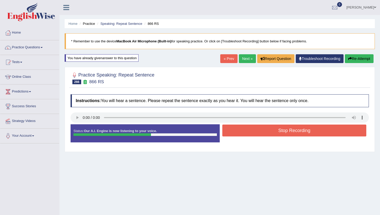
click at [252, 135] on button "Stop Recording" at bounding box center [294, 130] width 144 height 12
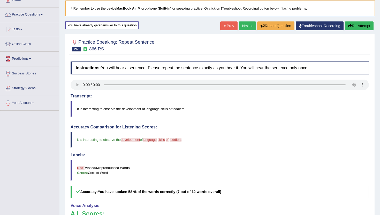
scroll to position [31, 0]
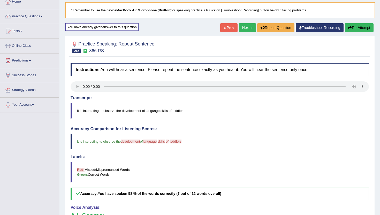
click at [245, 28] on link "Next »" at bounding box center [247, 27] width 17 height 9
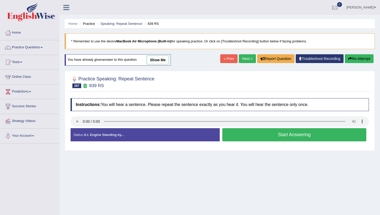
click at [245, 129] on button "Start Answering" at bounding box center [294, 134] width 144 height 13
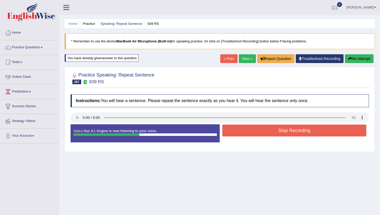
click at [245, 129] on button "Stop Recording" at bounding box center [294, 130] width 144 height 12
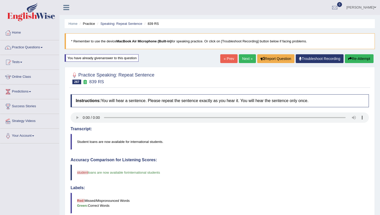
click at [247, 56] on link "Next »" at bounding box center [247, 58] width 17 height 9
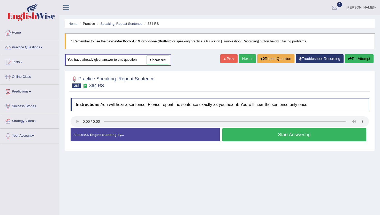
click at [234, 134] on button "Start Answering" at bounding box center [294, 134] width 144 height 13
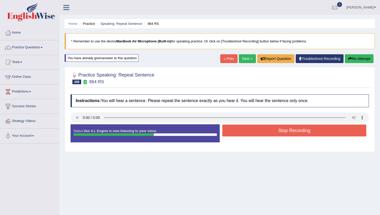
click at [234, 134] on button "Stop Recording" at bounding box center [294, 130] width 144 height 12
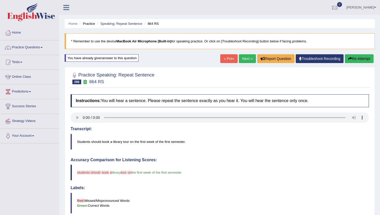
click at [243, 56] on link "Next »" at bounding box center [247, 58] width 17 height 9
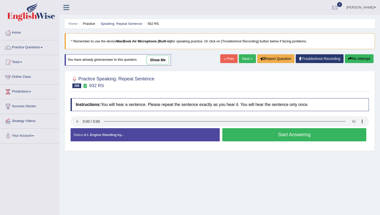
click at [265, 137] on button "Start Answering" at bounding box center [294, 134] width 144 height 13
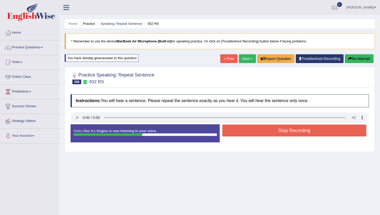
click at [265, 136] on button "Stop Recording" at bounding box center [294, 130] width 144 height 12
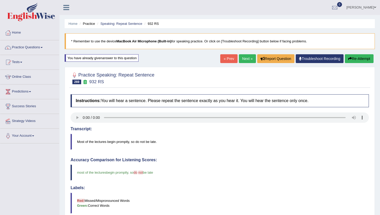
click at [239, 57] on link "Next »" at bounding box center [247, 58] width 17 height 9
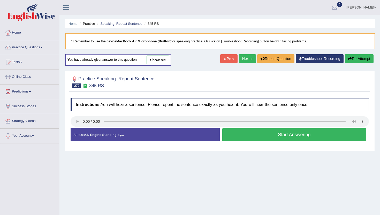
click at [249, 134] on button "Start Answering" at bounding box center [294, 134] width 144 height 13
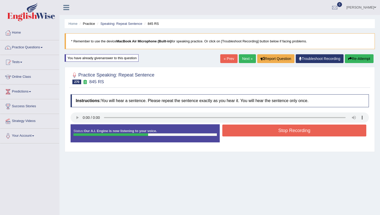
click at [249, 134] on button "Stop Recording" at bounding box center [294, 130] width 144 height 12
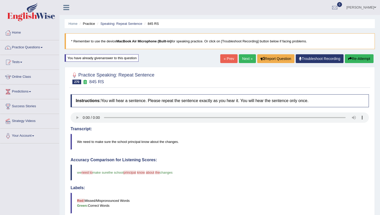
click at [250, 57] on link "Next »" at bounding box center [247, 58] width 17 height 9
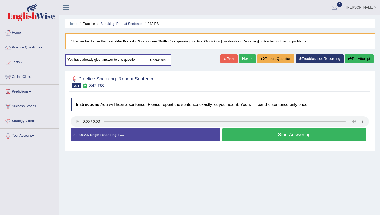
click at [267, 137] on button "Start Answering" at bounding box center [294, 134] width 144 height 13
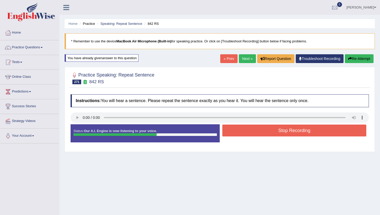
click at [267, 133] on button "Stop Recording" at bounding box center [294, 130] width 144 height 12
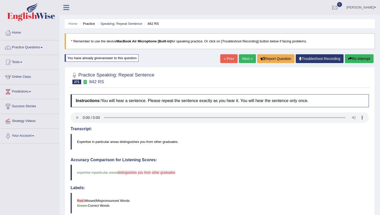
click at [251, 60] on link "Next »" at bounding box center [247, 58] width 17 height 9
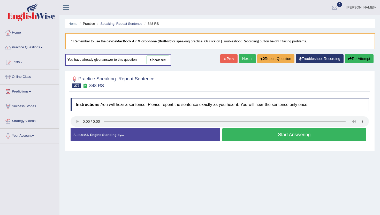
click at [236, 132] on button "Start Answering" at bounding box center [294, 134] width 144 height 13
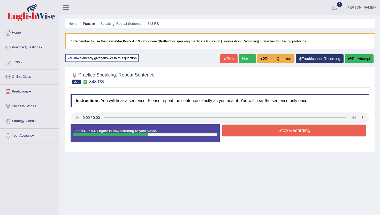
click at [236, 132] on button "Stop Recording" at bounding box center [294, 130] width 144 height 12
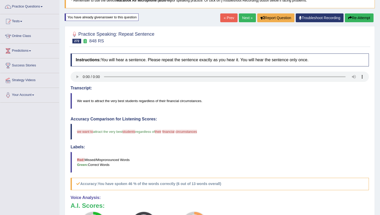
scroll to position [31, 0]
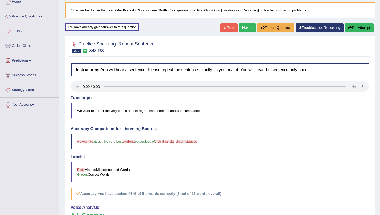
click at [240, 23] on div "Home Practice Speaking: Repeat Sentence 848 RS * Remember to use the device Mac…" at bounding box center [219, 138] width 320 height 339
click at [243, 26] on link "Next »" at bounding box center [247, 27] width 17 height 9
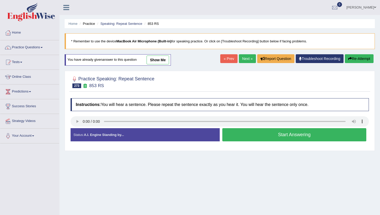
click at [240, 132] on button "Start Answering" at bounding box center [294, 134] width 144 height 13
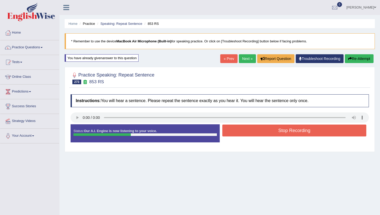
click at [240, 132] on button "Stop Recording" at bounding box center [294, 130] width 144 height 12
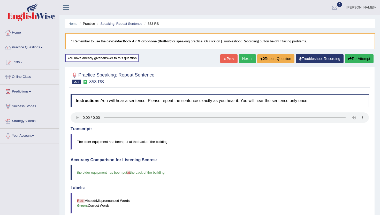
click at [240, 60] on link "Next »" at bounding box center [247, 58] width 17 height 9
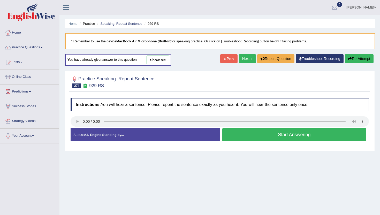
click at [236, 131] on button "Start Answering" at bounding box center [294, 134] width 144 height 13
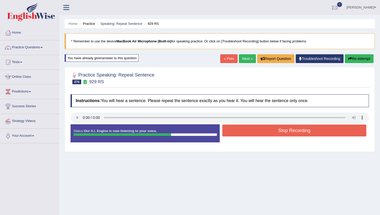
click at [236, 131] on button "Stop Recording" at bounding box center [294, 130] width 144 height 12
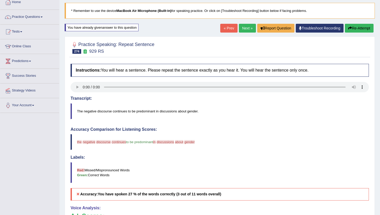
scroll to position [21, 0]
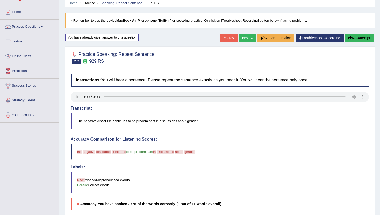
click at [247, 37] on link "Next »" at bounding box center [247, 38] width 17 height 9
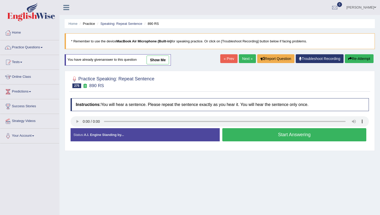
click at [244, 131] on button "Start Answering" at bounding box center [294, 134] width 144 height 13
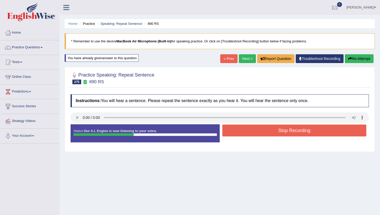
click at [244, 131] on button "Stop Recording" at bounding box center [294, 130] width 144 height 12
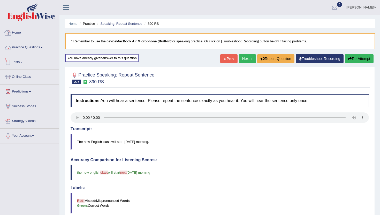
click at [35, 47] on link "Practice Questions" at bounding box center [29, 46] width 59 height 13
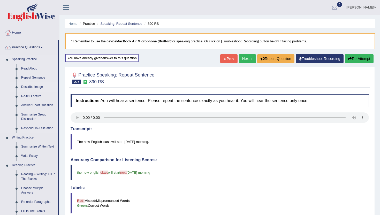
click at [35, 87] on link "Describe Image" at bounding box center [38, 86] width 39 height 9
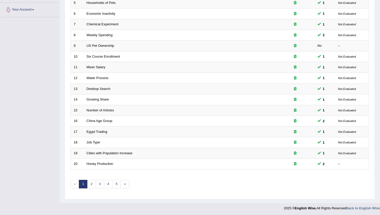
scroll to position [127, 0]
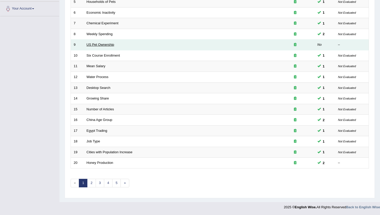
click at [102, 45] on link "US Pet Ownership" at bounding box center [101, 45] width 28 height 4
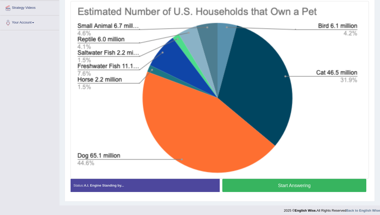
scroll to position [114, 0]
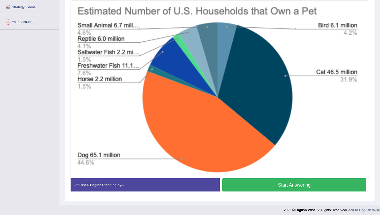
click at [278, 185] on button "Start Answering" at bounding box center [294, 184] width 144 height 13
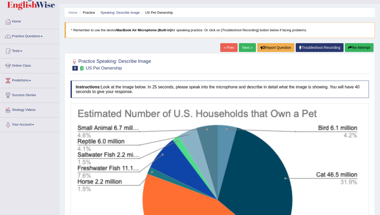
scroll to position [7, 0]
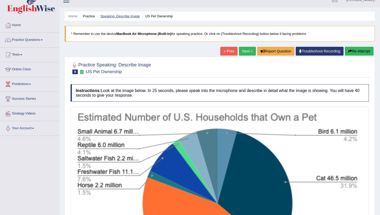
click at [115, 15] on link "Speaking: Describe Image" at bounding box center [119, 16] width 39 height 4
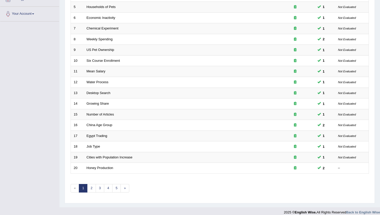
scroll to position [124, 0]
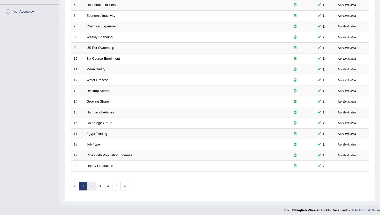
click at [93, 185] on link "2" at bounding box center [91, 186] width 9 height 9
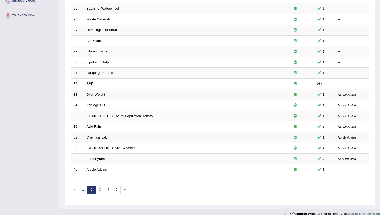
scroll to position [124, 0]
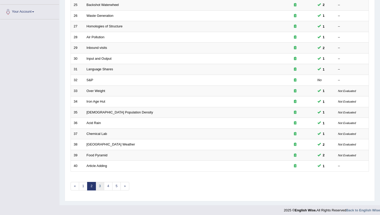
click at [100, 188] on link "3" at bounding box center [100, 186] width 9 height 9
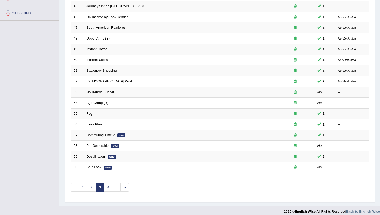
scroll to position [127, 0]
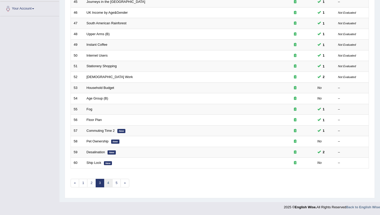
click at [110, 183] on link "4" at bounding box center [108, 183] width 9 height 9
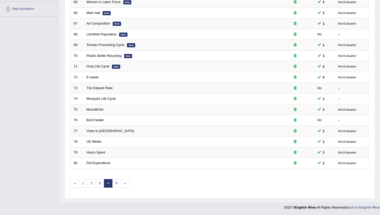
scroll to position [127, 0]
click at [116, 185] on link "5" at bounding box center [116, 183] width 9 height 9
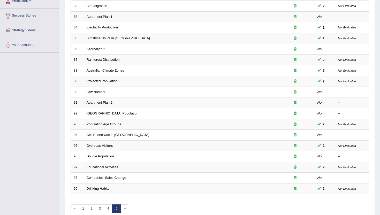
scroll to position [93, 0]
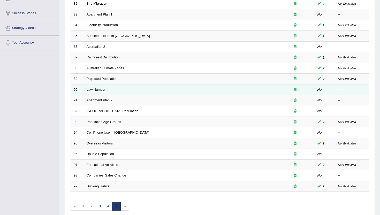
click at [97, 88] on link "Law Number" at bounding box center [96, 90] width 19 height 4
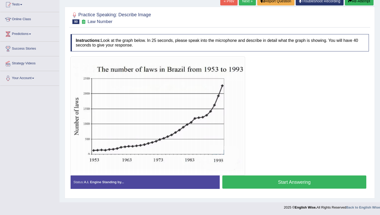
scroll to position [58, 0]
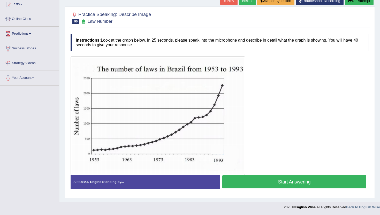
click at [276, 183] on button "Start Answering" at bounding box center [294, 181] width 144 height 13
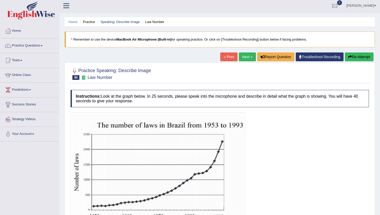
scroll to position [0, 0]
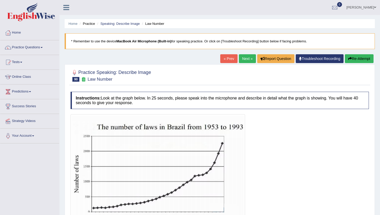
click at [245, 58] on link "Next »" at bounding box center [247, 58] width 17 height 9
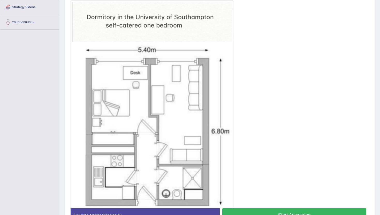
scroll to position [124, 0]
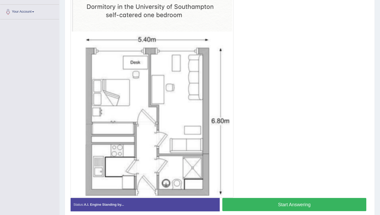
click at [286, 206] on button "Start Answering" at bounding box center [294, 204] width 144 height 13
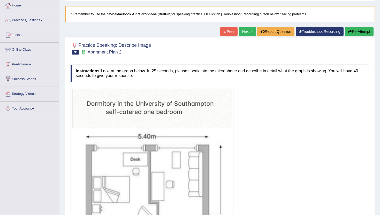
scroll to position [26, 0]
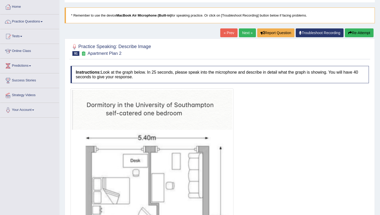
click at [349, 32] on icon "button" at bounding box center [350, 33] width 4 height 4
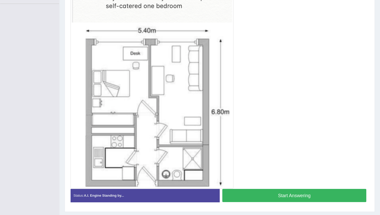
scroll to position [129, 0]
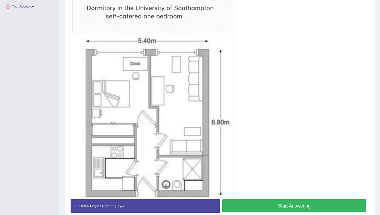
click at [263, 202] on button "Start Answering" at bounding box center [294, 205] width 144 height 13
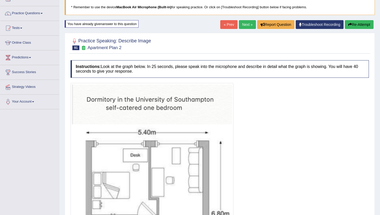
scroll to position [18, 0]
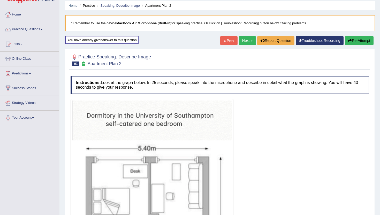
click at [242, 40] on link "Next »" at bounding box center [247, 40] width 17 height 9
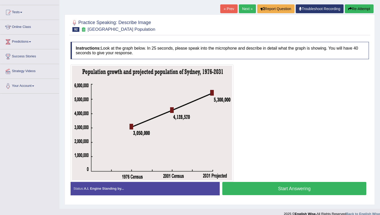
scroll to position [57, 0]
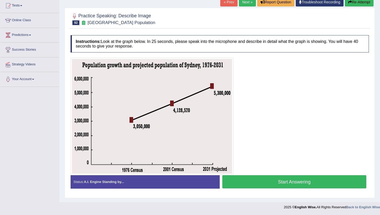
click at [243, 175] on button "Start Answering" at bounding box center [294, 181] width 144 height 13
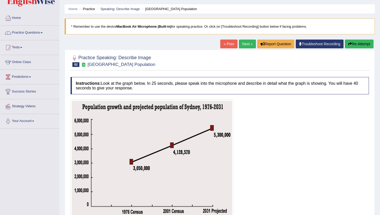
scroll to position [5, 0]
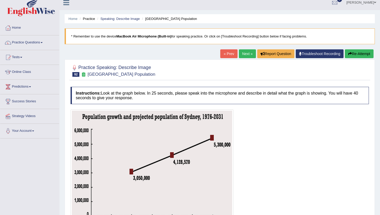
click at [240, 55] on link "Next »" at bounding box center [247, 53] width 17 height 9
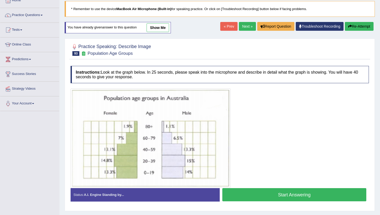
scroll to position [31, 0]
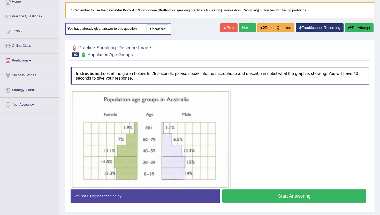
click at [232, 194] on button "Start Answering" at bounding box center [294, 195] width 144 height 13
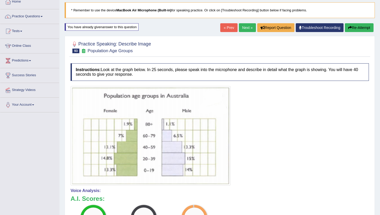
click at [242, 26] on link "Next »" at bounding box center [247, 27] width 17 height 9
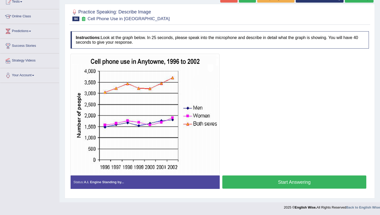
scroll to position [61, 0]
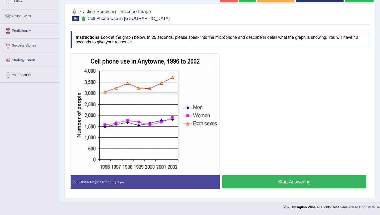
click at [270, 184] on button "Start Answering" at bounding box center [294, 181] width 144 height 13
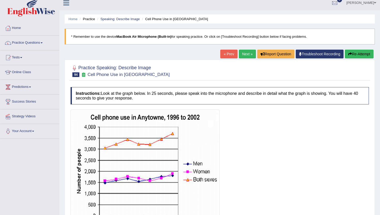
scroll to position [0, 0]
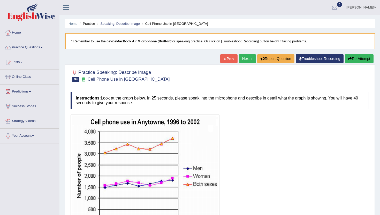
click at [242, 54] on link "Next »" at bounding box center [247, 58] width 17 height 9
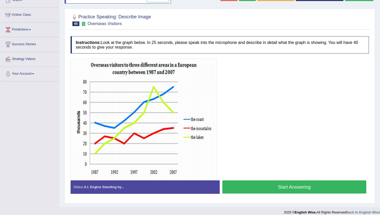
scroll to position [67, 0]
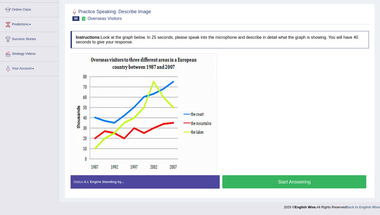
click at [299, 184] on button "Start Answering" at bounding box center [294, 181] width 144 height 13
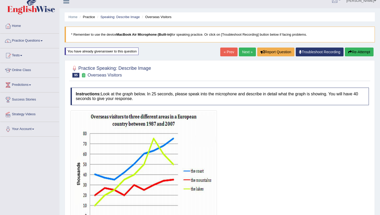
scroll to position [0, 0]
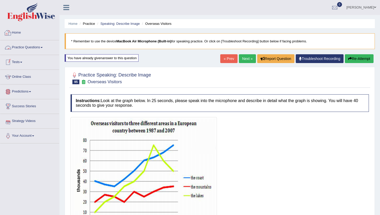
click at [15, 33] on link "Home" at bounding box center [29, 32] width 59 height 13
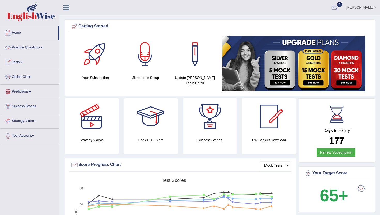
click at [20, 46] on link "Practice Questions" at bounding box center [29, 46] width 59 height 13
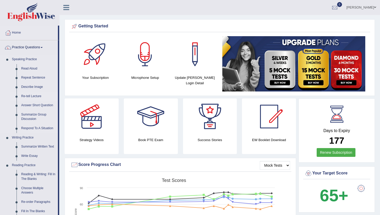
click at [31, 95] on link "Re-tell Lecture" at bounding box center [38, 96] width 39 height 9
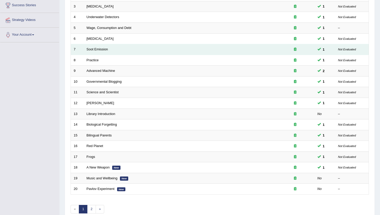
scroll to position [103, 0]
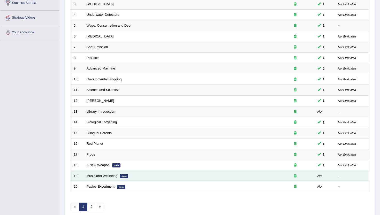
click at [101, 173] on td "Music and Wellbeing New" at bounding box center [180, 175] width 192 height 11
click at [102, 175] on link "Music and Wellbeing" at bounding box center [102, 176] width 31 height 4
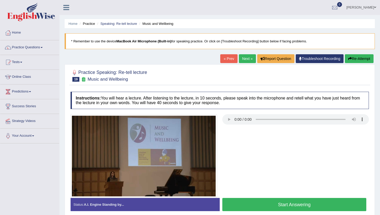
click at [252, 200] on button "Start Answering" at bounding box center [294, 204] width 144 height 13
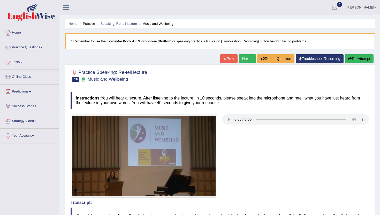
click at [246, 61] on link "Next »" at bounding box center [247, 58] width 17 height 9
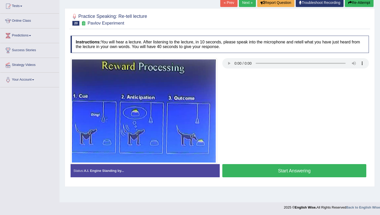
scroll to position [56, 0]
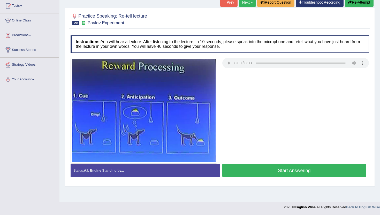
click at [252, 168] on button "Start Answering" at bounding box center [294, 170] width 144 height 13
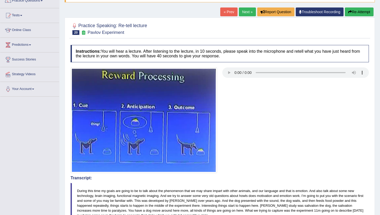
scroll to position [46, 0]
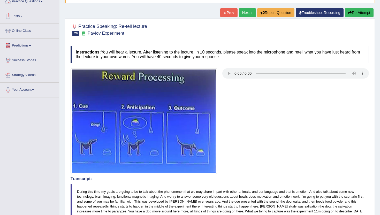
click at [28, 4] on link "Practice Questions" at bounding box center [29, 0] width 59 height 13
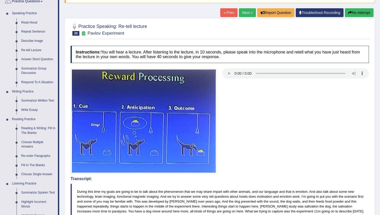
click at [26, 71] on link "Summarize Group Discussion" at bounding box center [38, 71] width 39 height 14
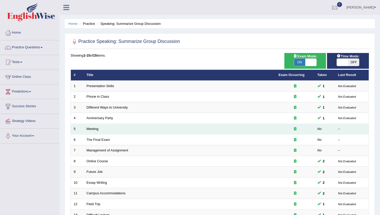
click at [93, 131] on td "Meeting" at bounding box center [180, 129] width 192 height 11
click at [92, 129] on link "Meeting" at bounding box center [93, 129] width 12 height 4
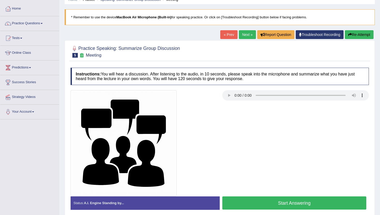
scroll to position [31, 0]
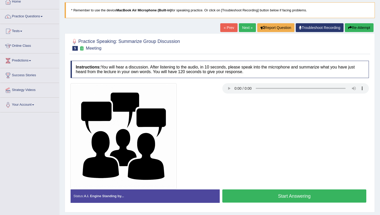
click at [255, 196] on button "Start Answering" at bounding box center [294, 195] width 144 height 13
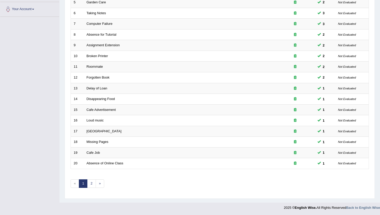
scroll to position [127, 0]
click at [90, 186] on link "2" at bounding box center [91, 183] width 9 height 9
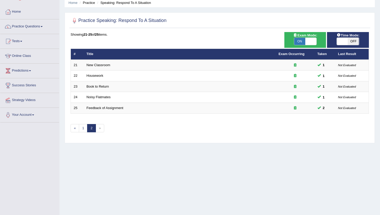
scroll to position [31, 0]
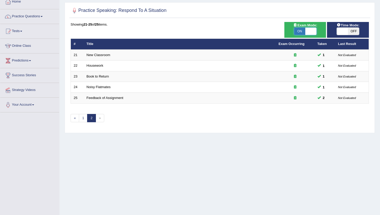
click at [308, 31] on span at bounding box center [310, 31] width 11 height 7
checkbox input "false"
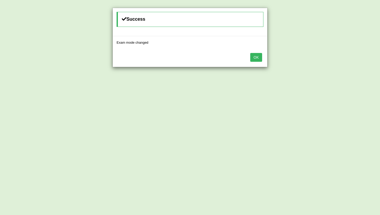
click at [255, 58] on button "OK" at bounding box center [256, 57] width 12 height 9
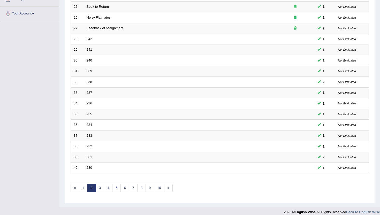
scroll to position [127, 0]
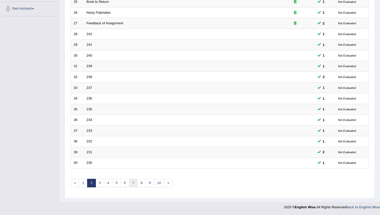
click at [135, 182] on link "7" at bounding box center [133, 183] width 9 height 9
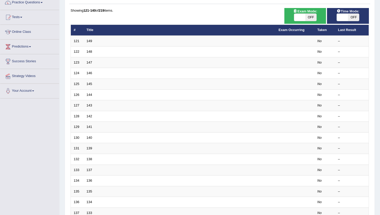
scroll to position [46, 0]
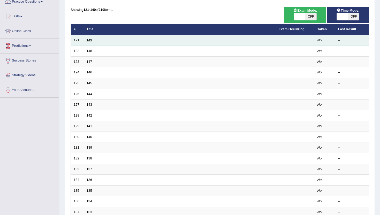
click at [91, 41] on link "149" at bounding box center [90, 40] width 6 height 4
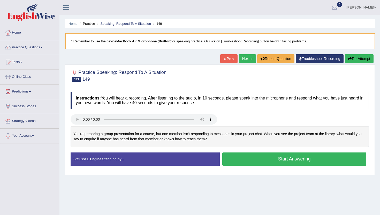
click at [233, 162] on button "Start Answering" at bounding box center [294, 158] width 144 height 13
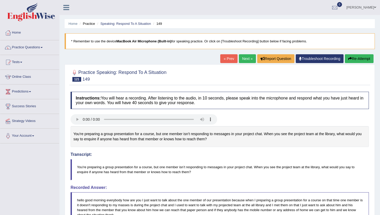
click at [244, 60] on link "Next »" at bounding box center [247, 58] width 17 height 9
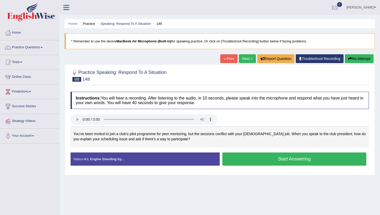
click at [235, 158] on button "Start Answering" at bounding box center [294, 158] width 144 height 13
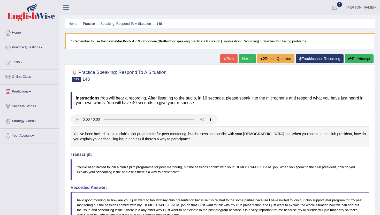
click at [244, 55] on link "Next »" at bounding box center [247, 58] width 17 height 9
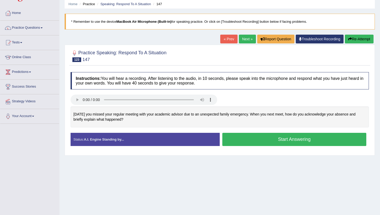
scroll to position [21, 0]
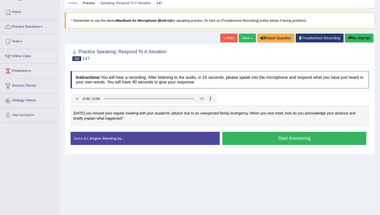
click at [236, 140] on button "Start Answering" at bounding box center [294, 138] width 144 height 13
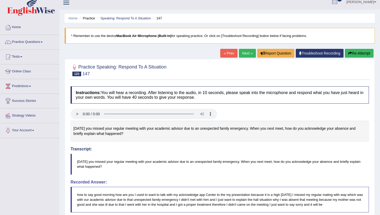
scroll to position [0, 0]
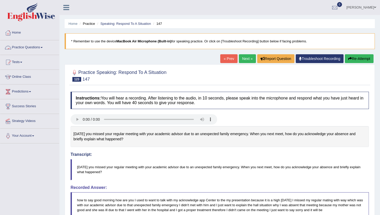
click at [18, 32] on link "Home" at bounding box center [29, 32] width 59 height 13
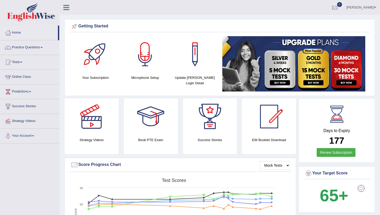
click at [21, 48] on link "Practice Questions" at bounding box center [29, 46] width 59 height 13
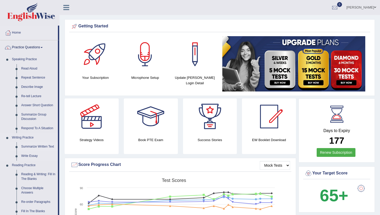
click at [50, 146] on link "Summarize Written Text" at bounding box center [38, 146] width 39 height 9
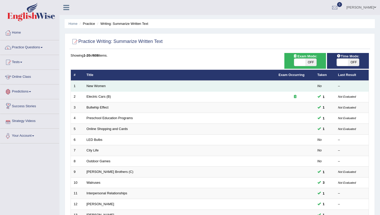
click at [98, 83] on td "New Women" at bounding box center [180, 86] width 192 height 11
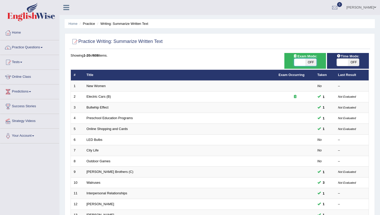
click at [297, 64] on span at bounding box center [299, 62] width 11 height 7
checkbox input "true"
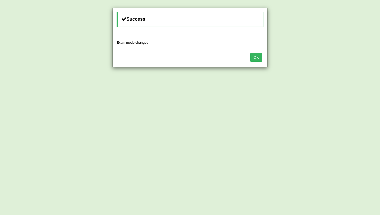
click at [256, 58] on button "OK" at bounding box center [256, 57] width 12 height 9
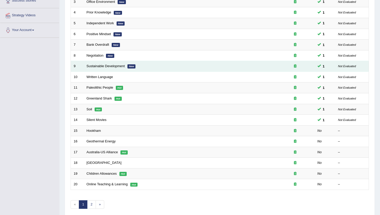
scroll to position [114, 0]
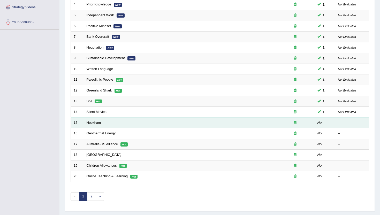
click at [90, 123] on link "Hookham" at bounding box center [94, 123] width 14 height 4
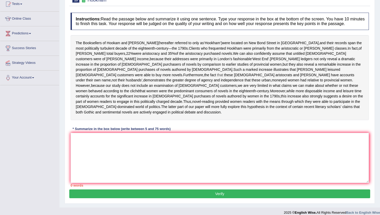
scroll to position [62, 0]
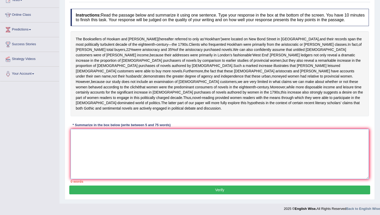
click at [154, 161] on textarea at bounding box center [220, 154] width 298 height 50
click at [143, 170] on textarea at bounding box center [220, 154] width 298 height 50
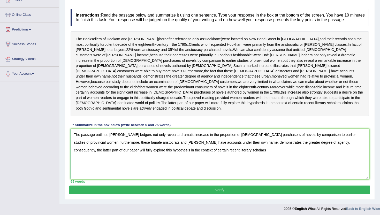
click at [94, 166] on textarea "The passage outlines [PERSON_NAME] ledgers not only reveal a dramatic increase …" at bounding box center [220, 154] width 298 height 50
click at [150, 178] on textarea "The passage outlines [PERSON_NAME] ledgers not only reveal a dramatic increase …" at bounding box center [220, 154] width 298 height 50
click at [236, 166] on textarea "The passage outlines [PERSON_NAME] ledgers not only reveal a dramatic increase …" at bounding box center [220, 154] width 298 height 50
type textarea "The passage outlines [PERSON_NAME] ledgers not only reveal a dramatic increase …"
click at [246, 194] on button "Verify" at bounding box center [219, 189] width 301 height 9
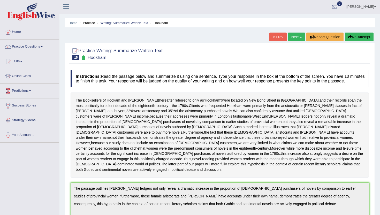
scroll to position [0, 0]
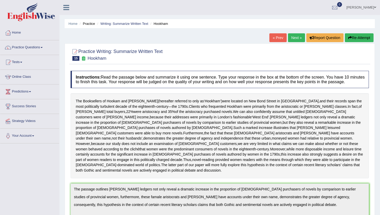
click at [292, 36] on link "Next »" at bounding box center [296, 37] width 17 height 9
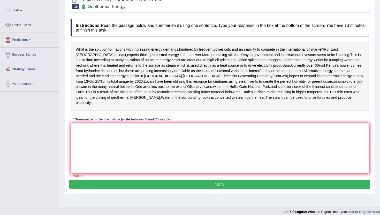
scroll to position [41, 0]
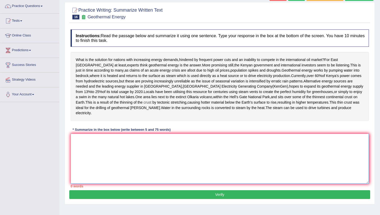
click at [91, 165] on textarea at bounding box center [220, 159] width 298 height 50
click at [132, 184] on textarea at bounding box center [220, 159] width 298 height 50
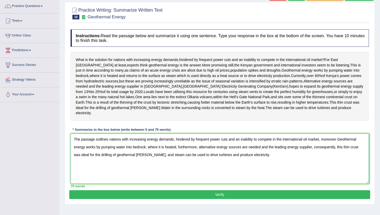
type textarea "The passage outlines nations with increasing energy demands, hindered by freque…"
click at [167, 199] on button "Verify" at bounding box center [219, 194] width 301 height 9
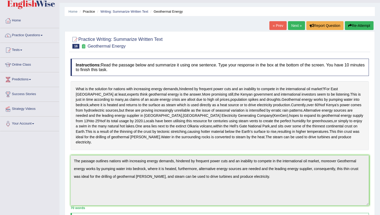
scroll to position [10, 0]
